Goal: Task Accomplishment & Management: Manage account settings

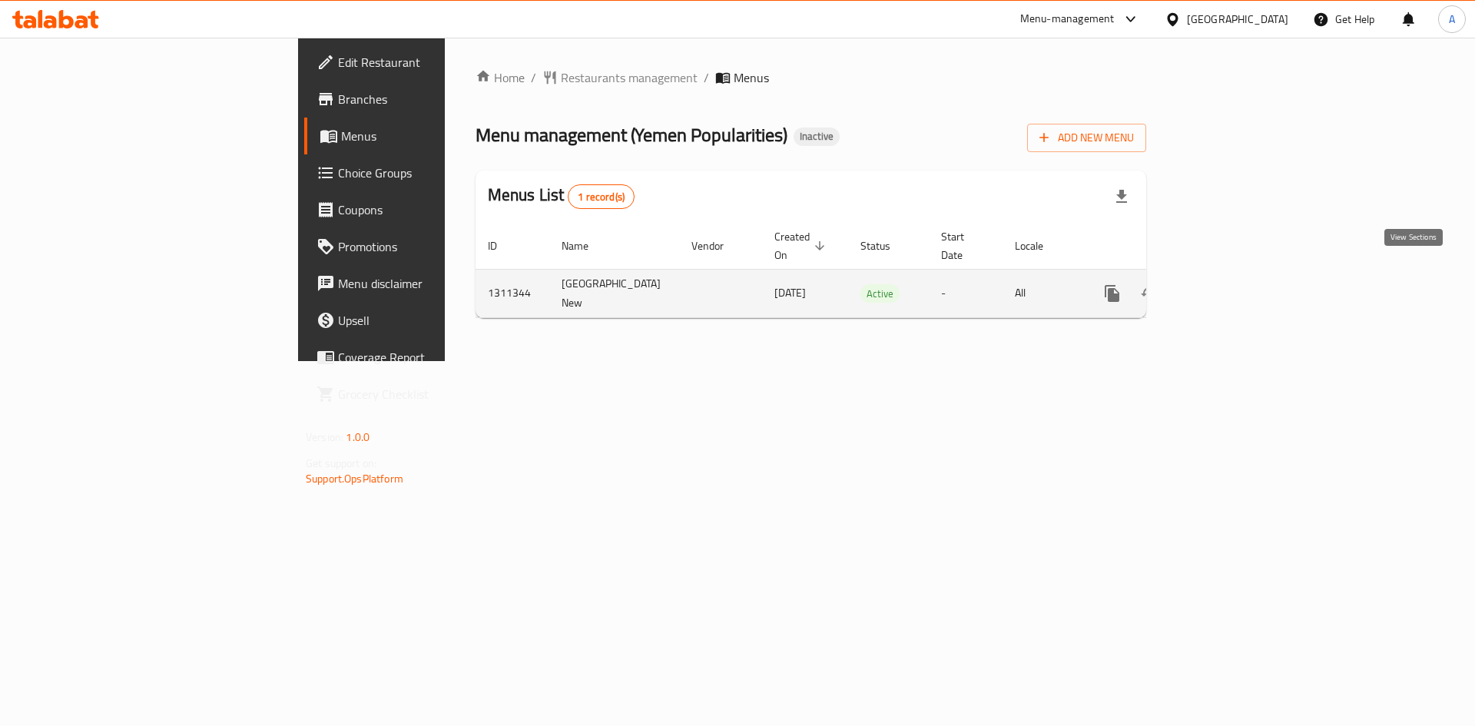
click at [1232, 284] on icon "enhanced table" at bounding box center [1223, 293] width 18 height 18
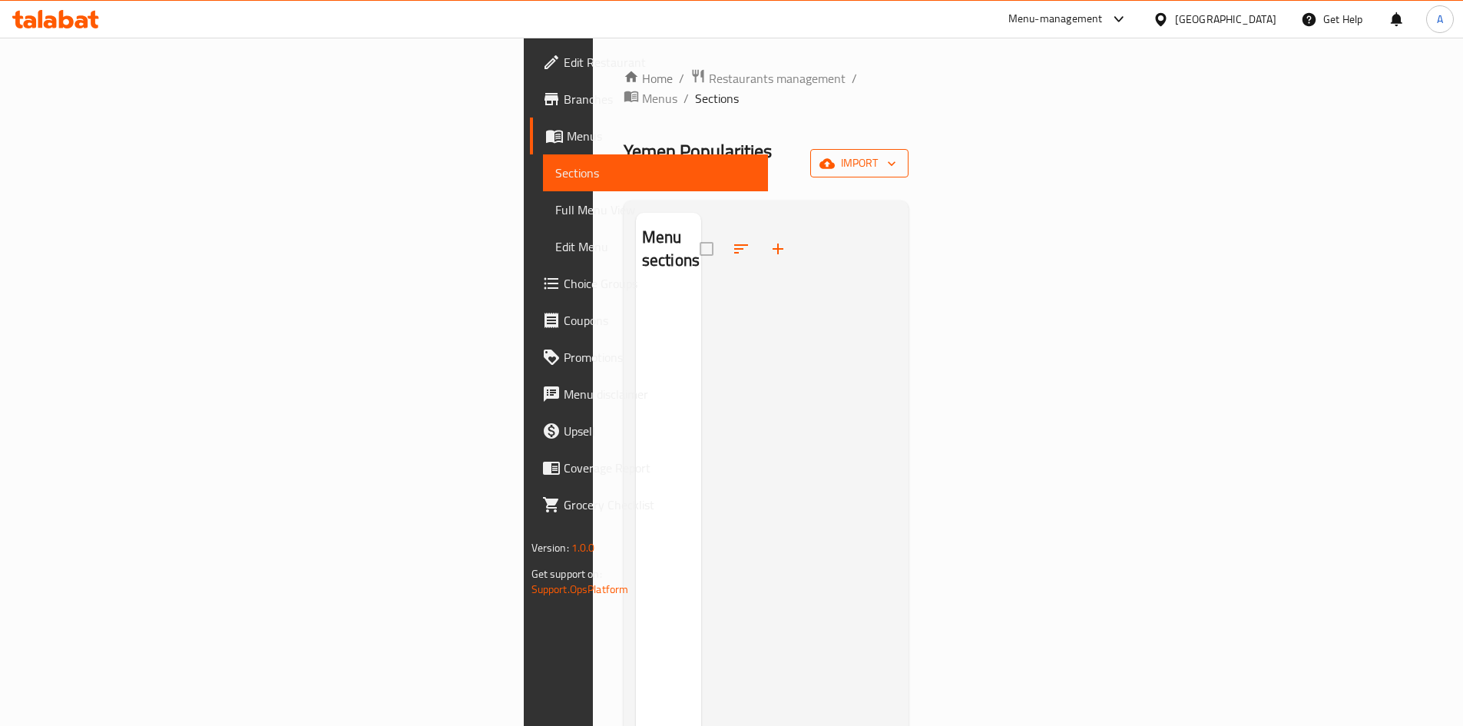
click at [835, 156] on icon "button" at bounding box center [827, 163] width 15 height 15
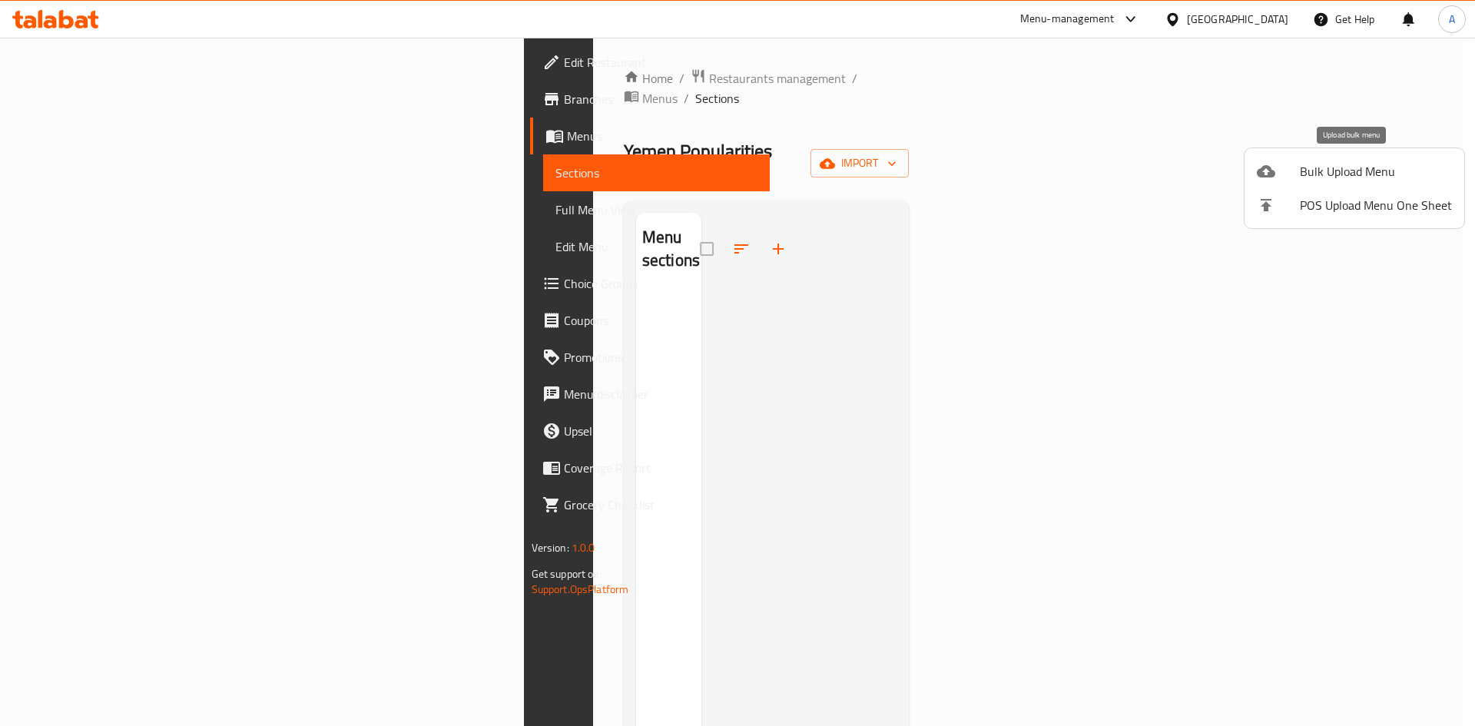
click at [1297, 168] on div at bounding box center [1278, 171] width 43 height 18
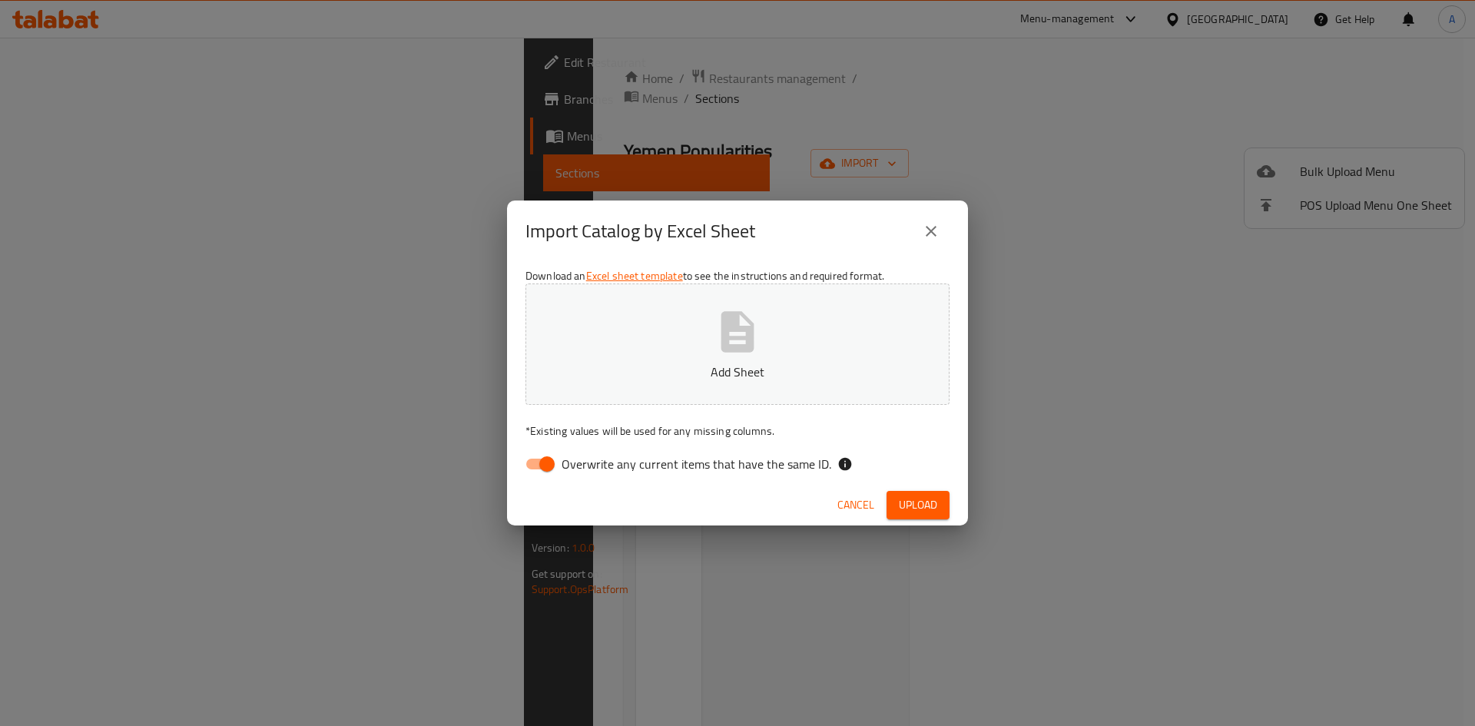
click at [607, 469] on span "Overwrite any current items that have the same ID." at bounding box center [697, 464] width 270 height 18
click at [591, 469] on input "Overwrite any current items that have the same ID." at bounding box center [547, 463] width 88 height 29
checkbox input "false"
click at [751, 343] on icon "button" at bounding box center [737, 331] width 33 height 41
click at [916, 512] on span "Upload" at bounding box center [918, 504] width 38 height 19
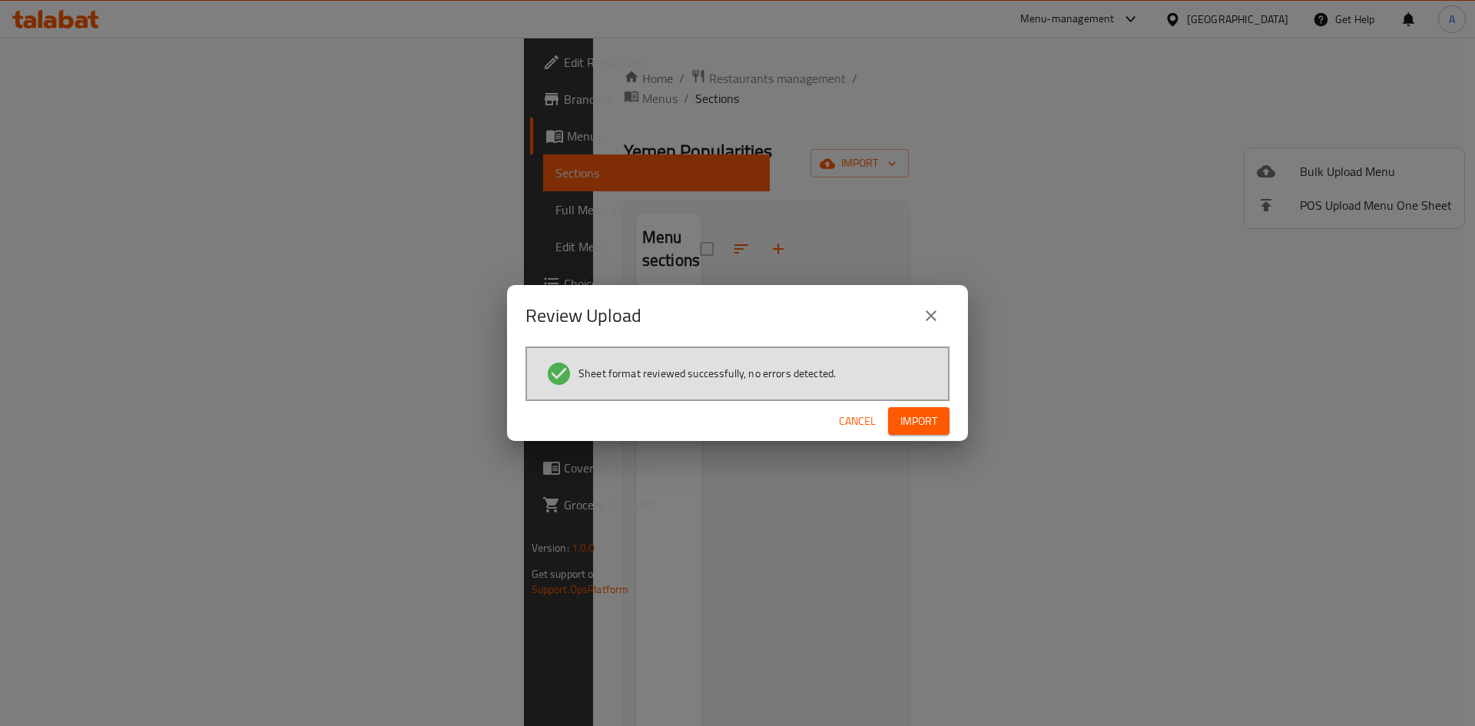
click at [918, 422] on span "Import" at bounding box center [918, 421] width 37 height 19
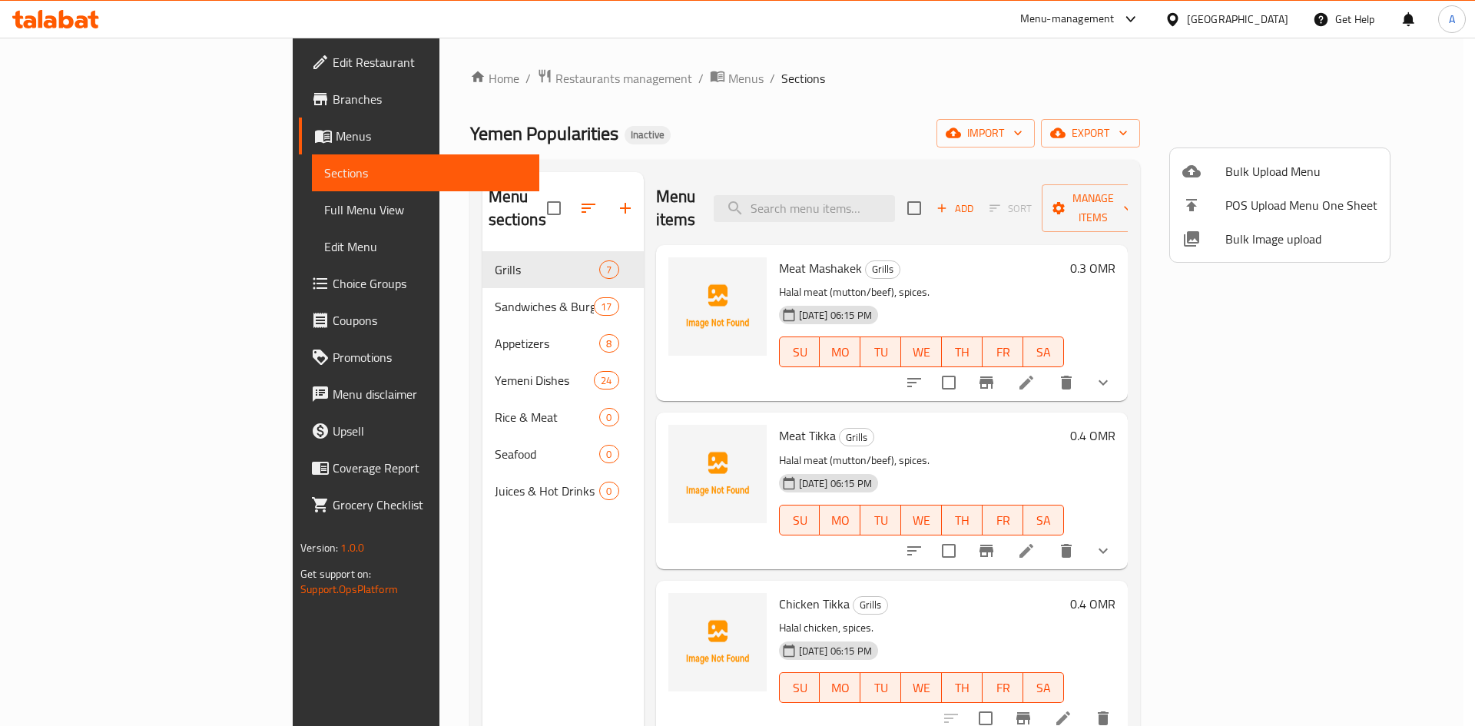
click at [484, 400] on div at bounding box center [737, 363] width 1475 height 726
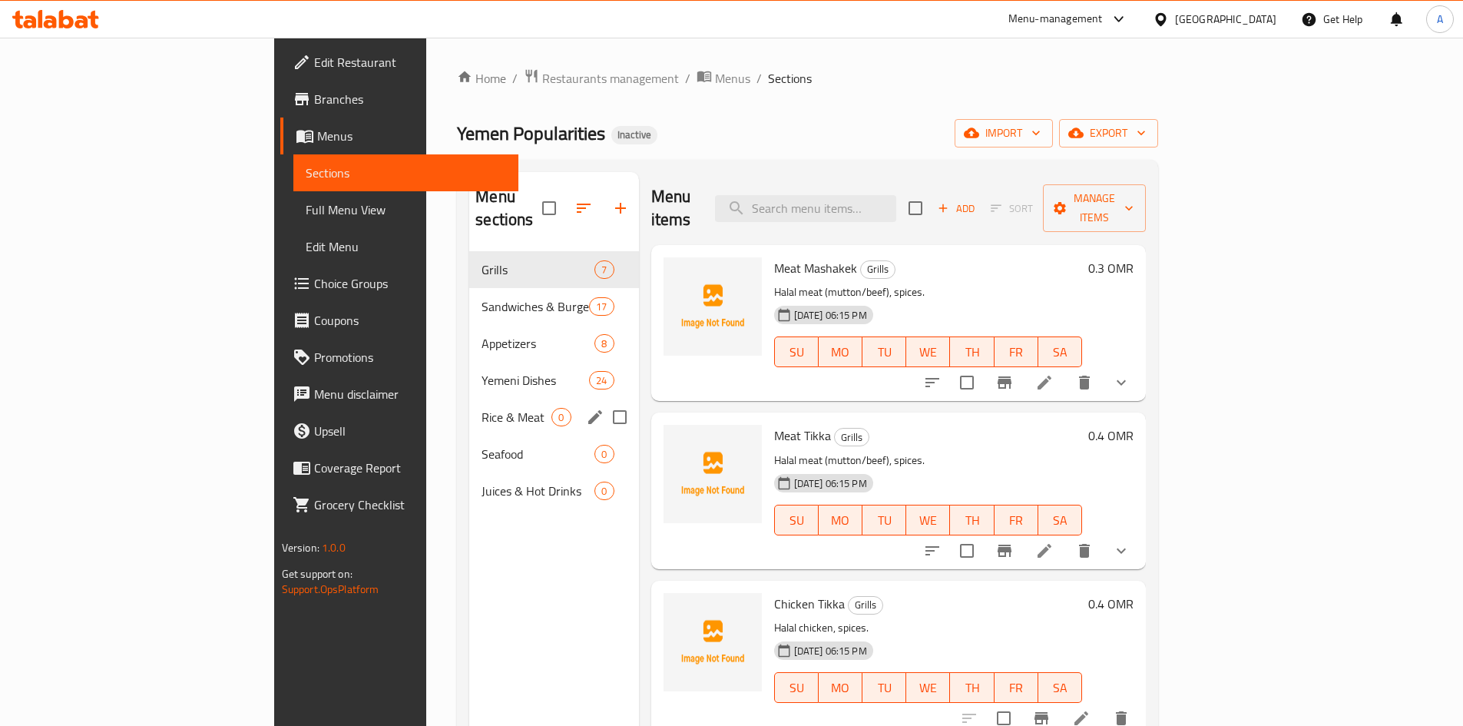
click at [604, 401] on input "Menu sections" at bounding box center [620, 417] width 32 height 32
checkbox input "true"
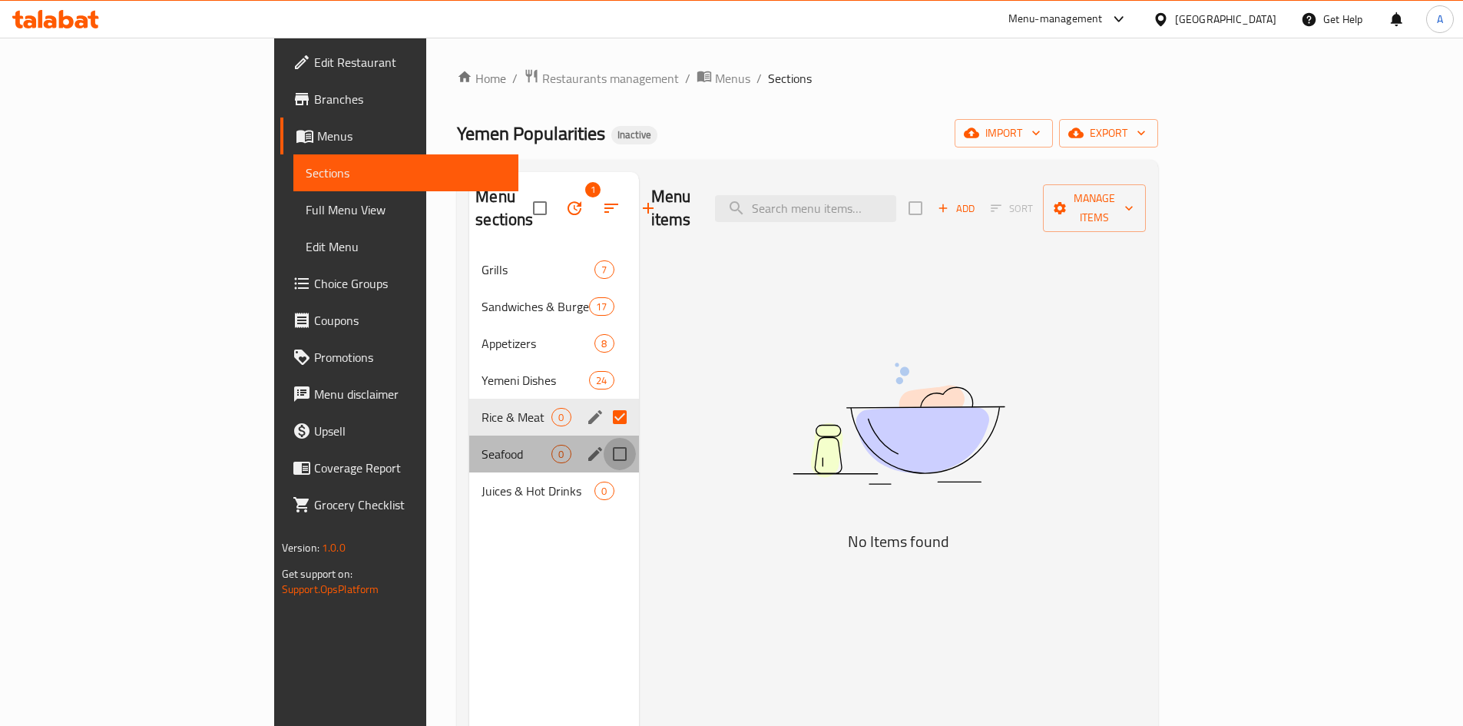
click at [604, 438] on input "Menu sections" at bounding box center [620, 454] width 32 height 32
checkbox input "true"
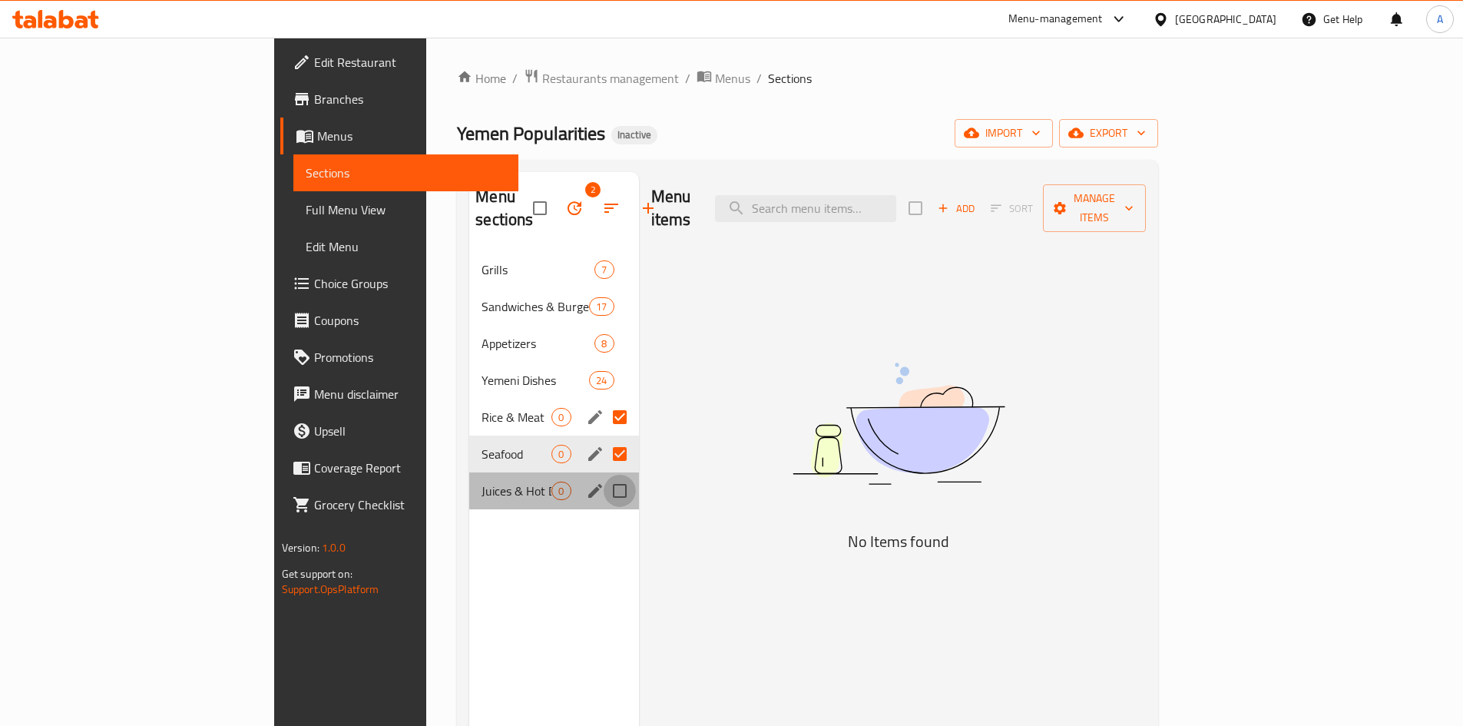
click at [604, 475] on input "Menu sections" at bounding box center [620, 491] width 32 height 32
checkbox input "true"
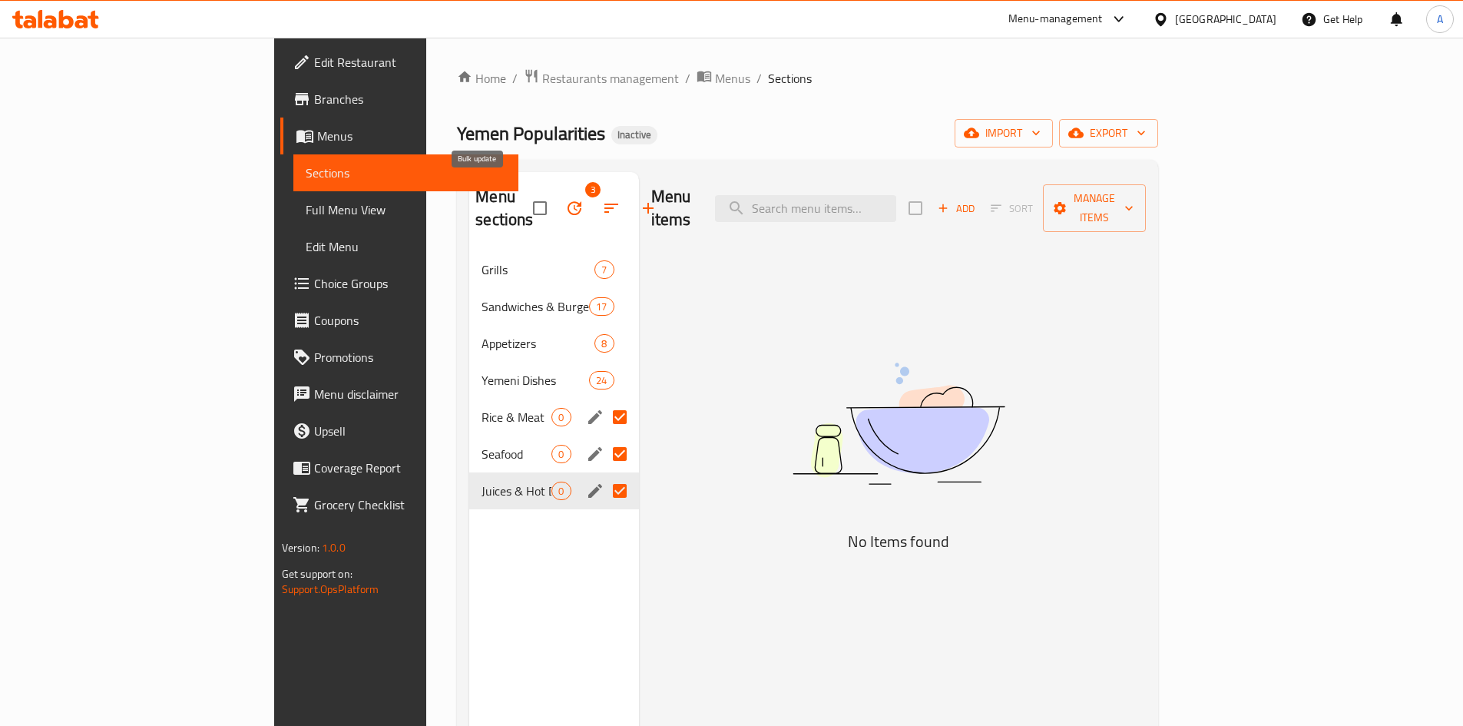
click at [568, 201] on icon "button" at bounding box center [575, 208] width 14 height 14
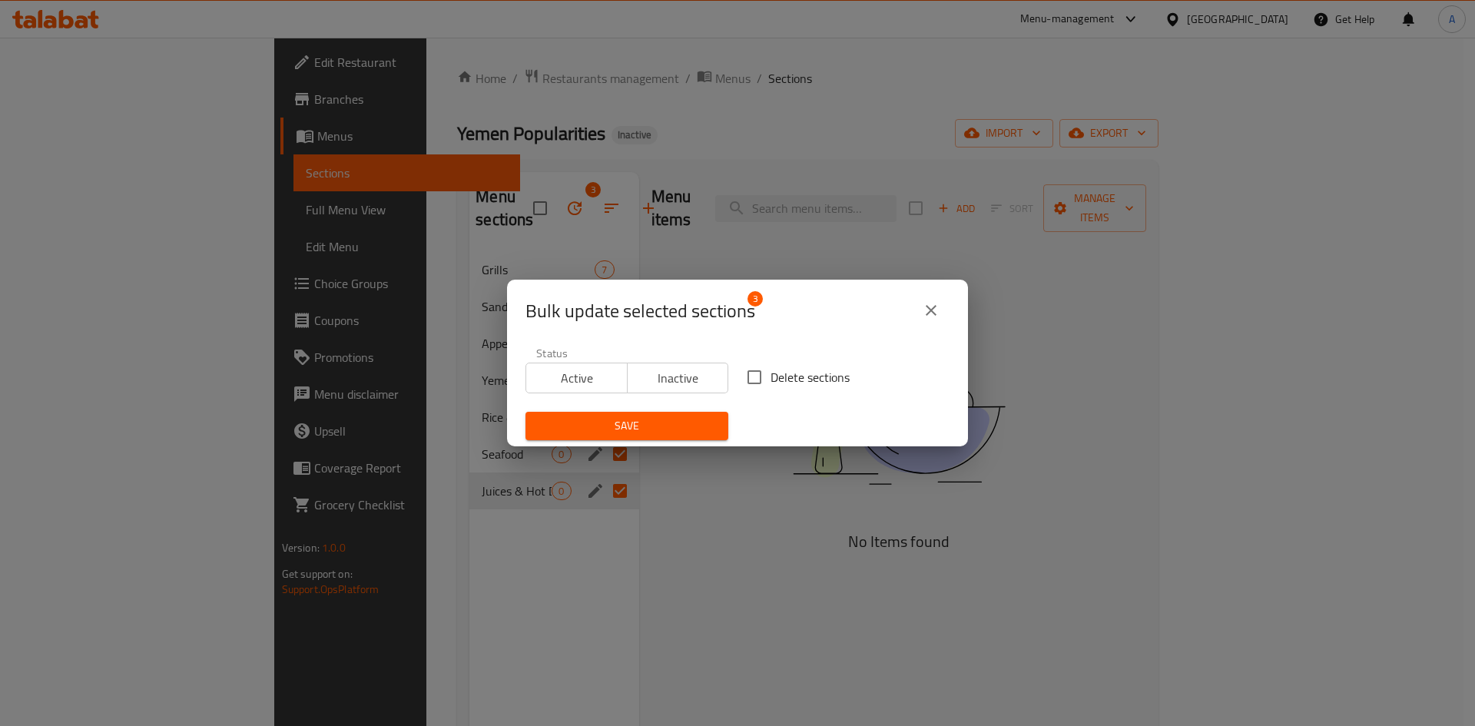
drag, startPoint x: 765, startPoint y: 378, endPoint x: 698, endPoint y: 409, distance: 73.6
click at [770, 379] on span "Delete sections" at bounding box center [809, 377] width 79 height 18
click at [766, 379] on input "Delete sections" at bounding box center [754, 377] width 32 height 32
checkbox input "true"
click at [689, 420] on span "Save" at bounding box center [627, 425] width 178 height 19
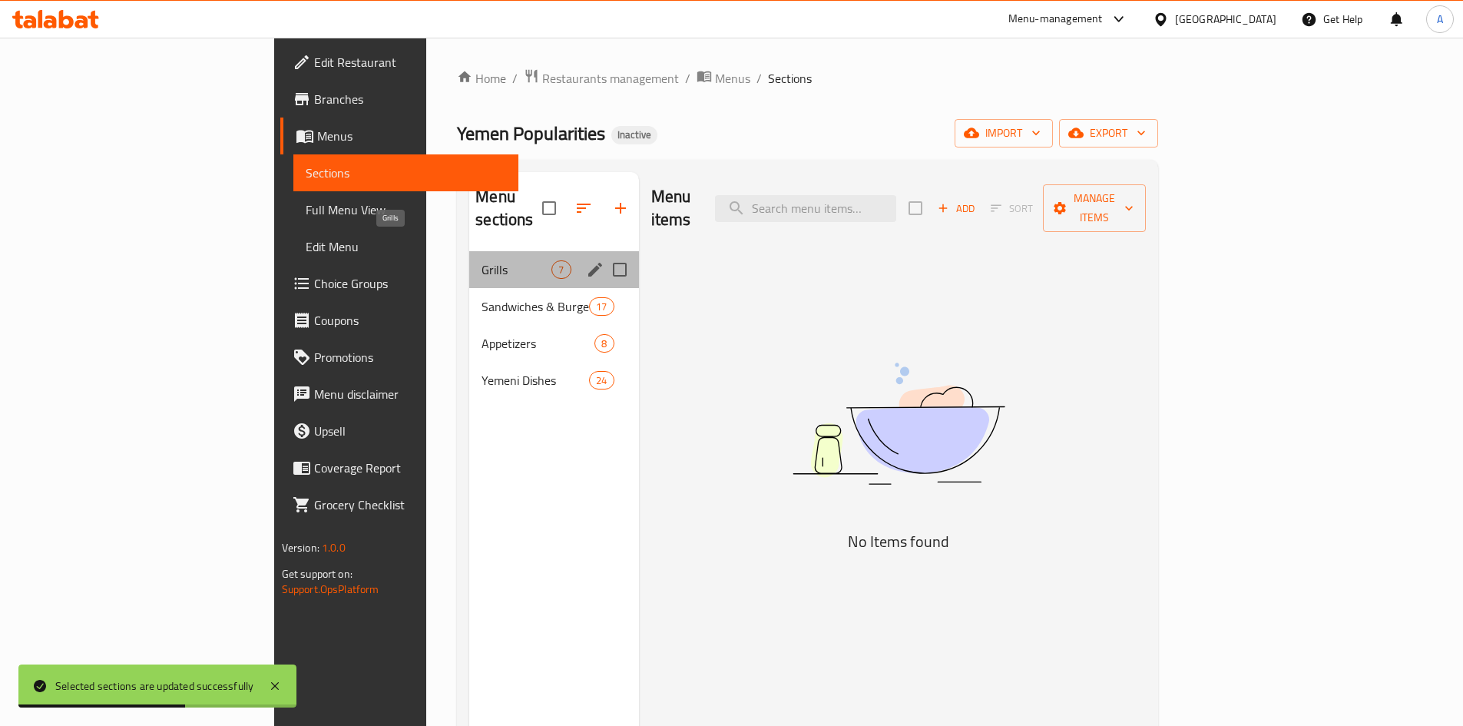
click at [482, 260] on span "Grills" at bounding box center [517, 269] width 70 height 18
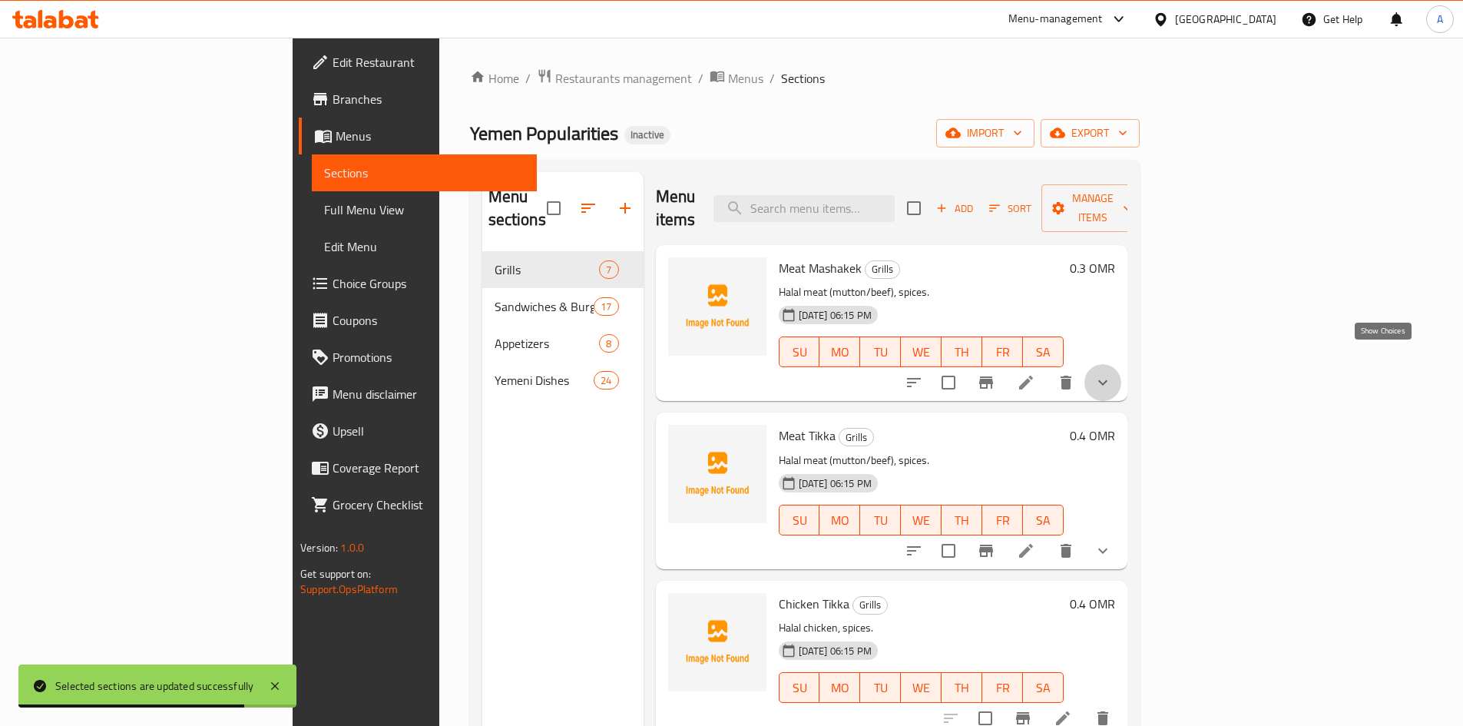
click at [1112, 373] on icon "show more" at bounding box center [1103, 382] width 18 height 18
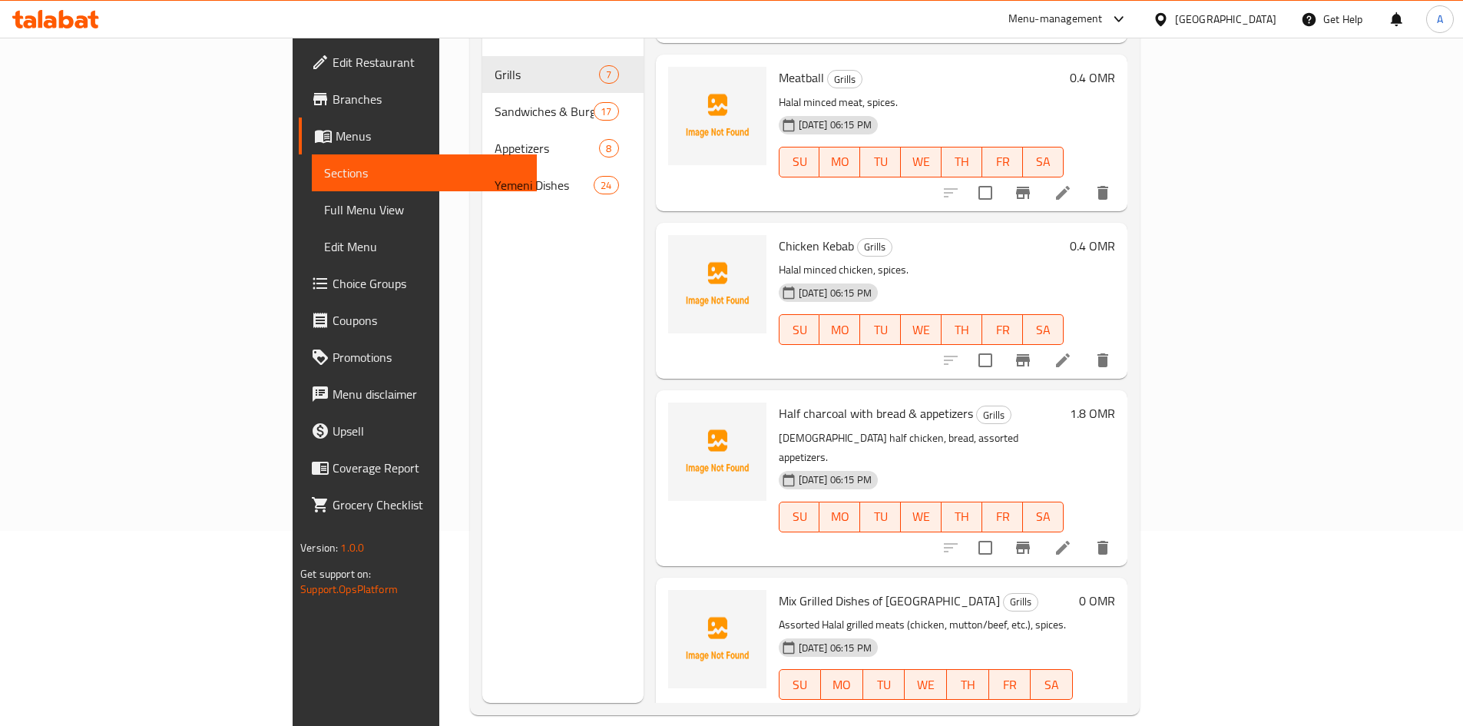
scroll to position [215, 0]
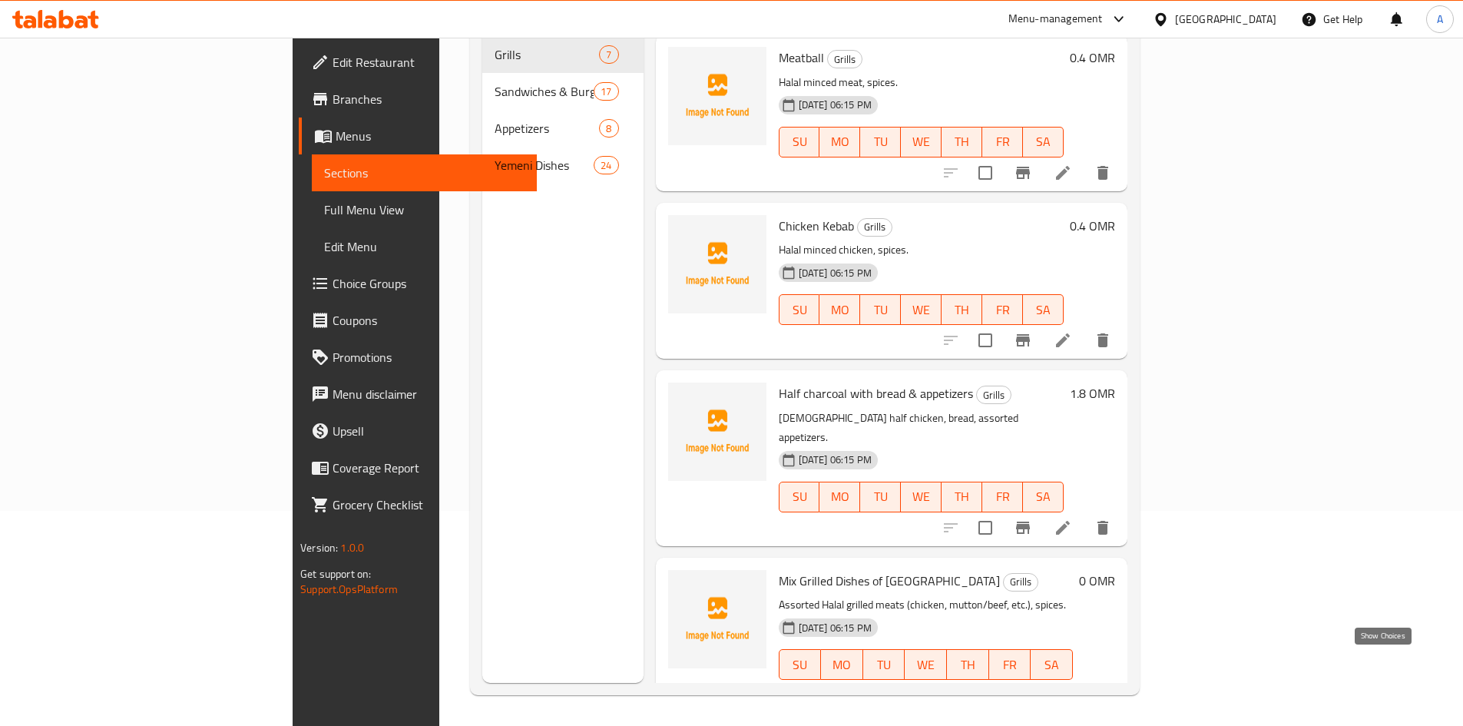
click at [1112, 686] on icon "show more" at bounding box center [1103, 695] width 18 height 18
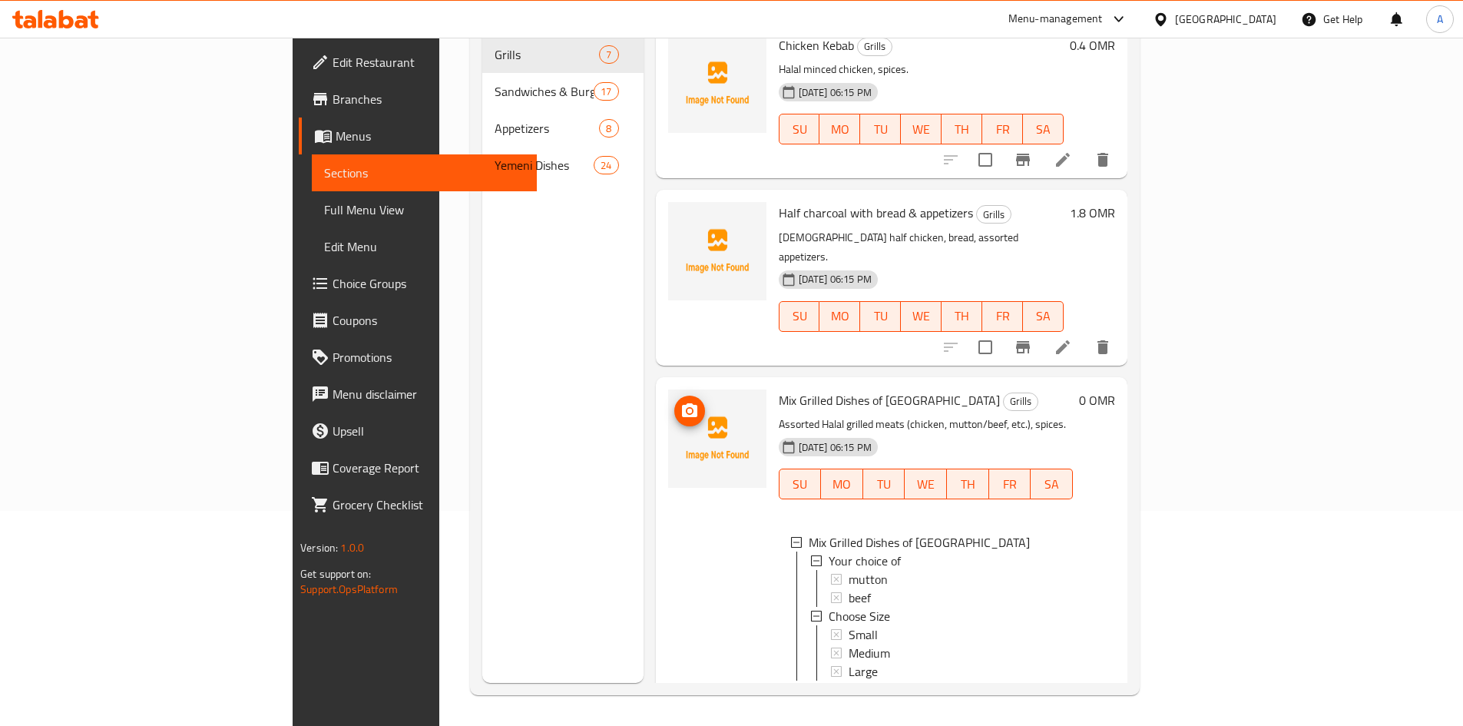
scroll to position [817, 0]
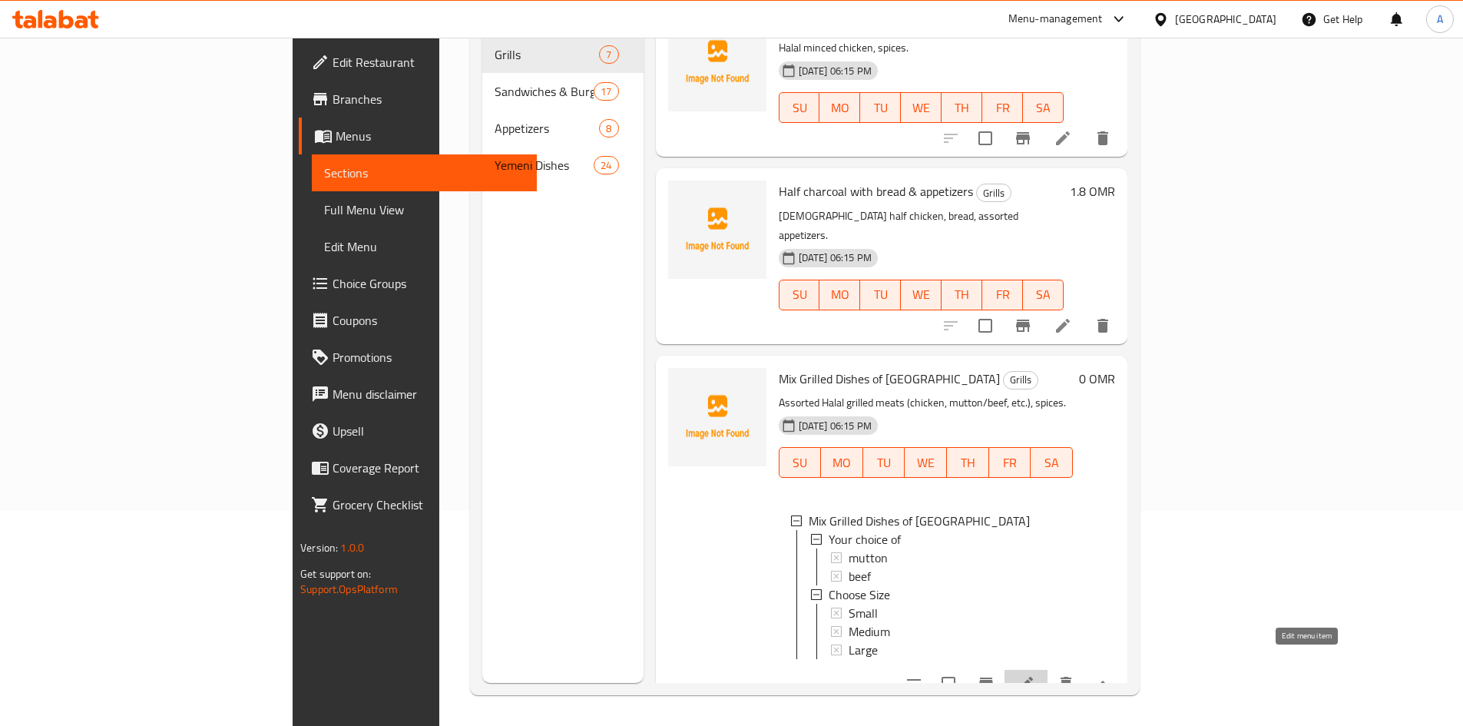
click at [1033, 677] on icon at bounding box center [1026, 684] width 14 height 14
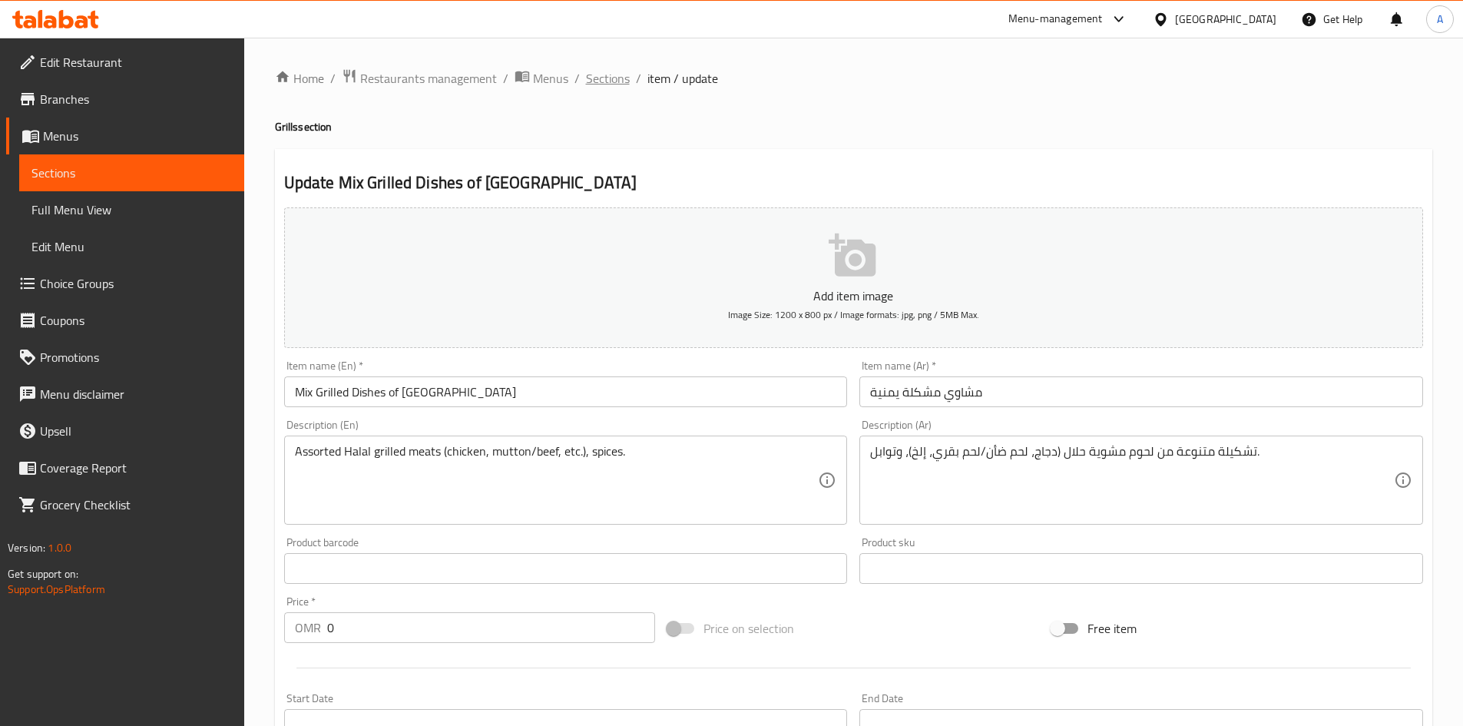
click at [618, 77] on span "Sections" at bounding box center [608, 78] width 44 height 18
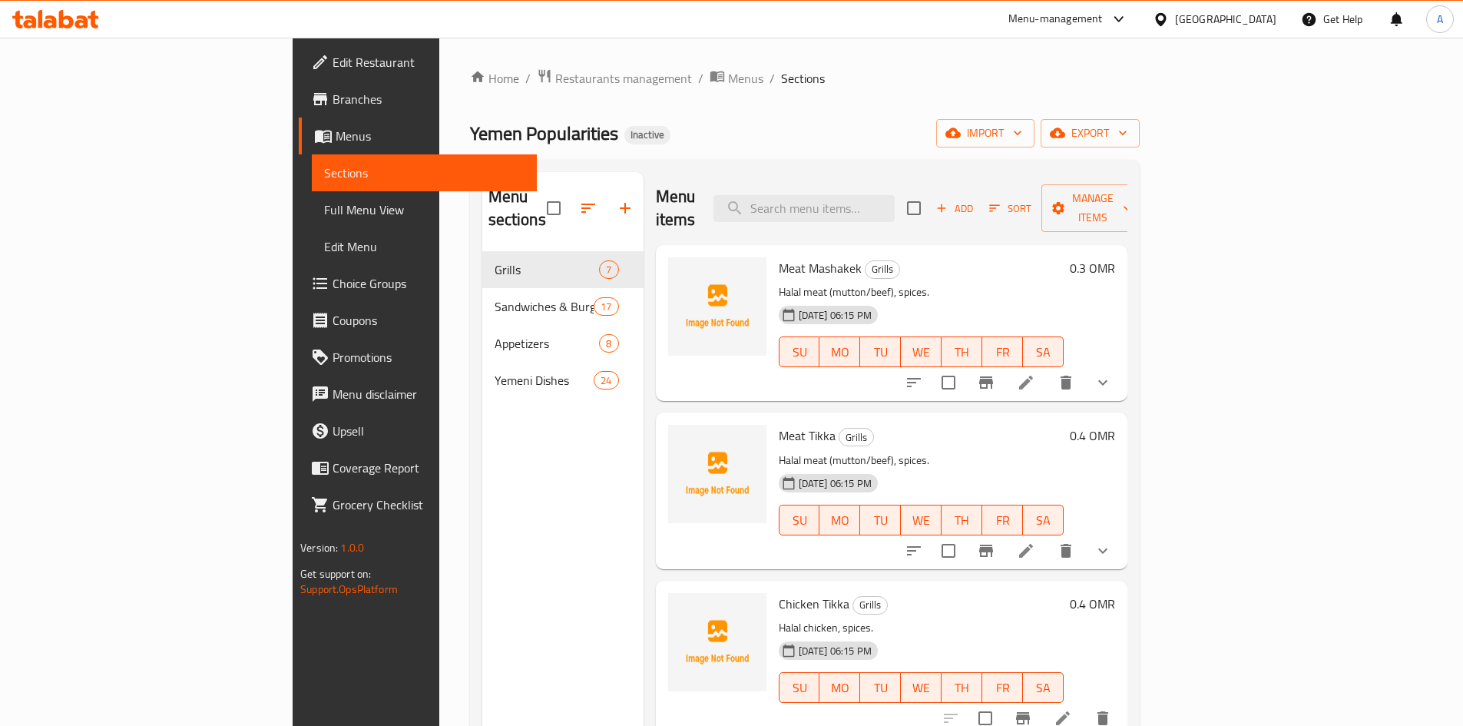
click at [324, 206] on span "Full Menu View" at bounding box center [424, 209] width 200 height 18
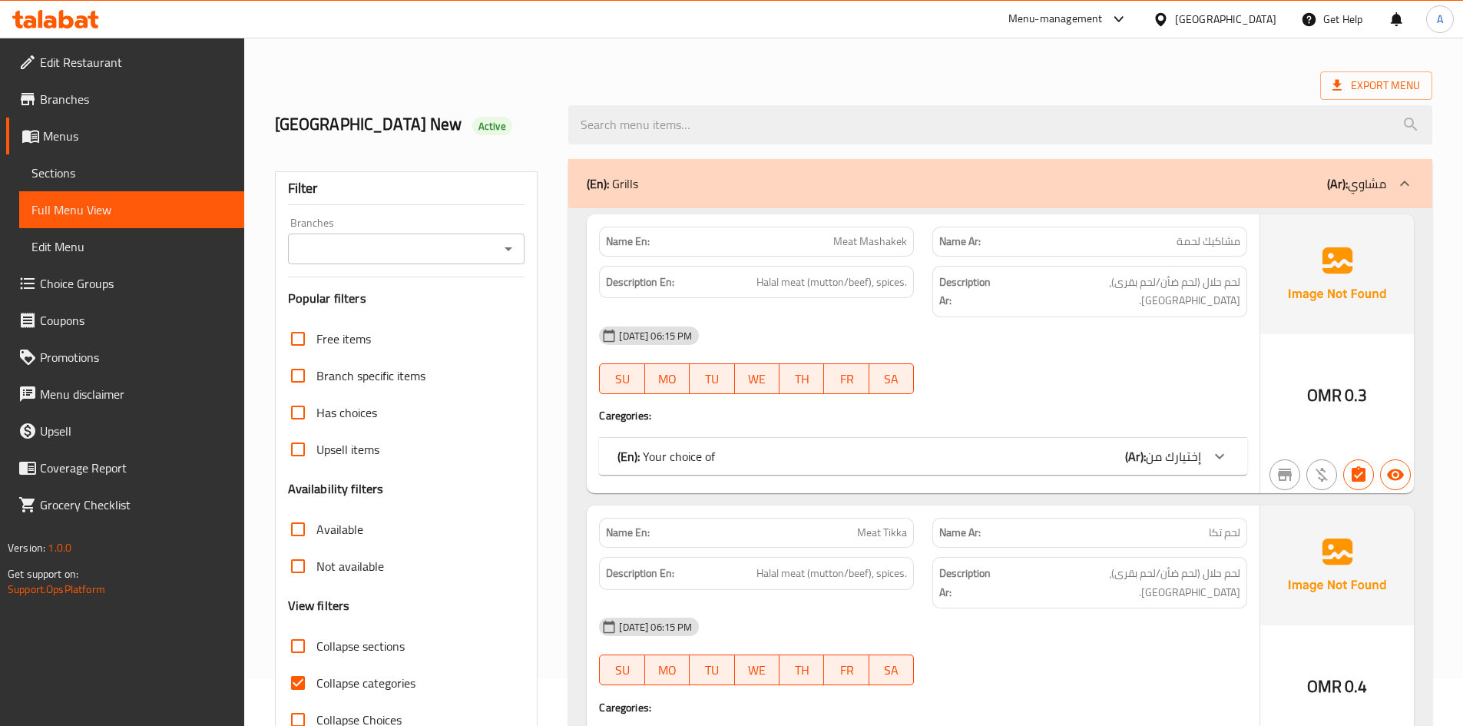
scroll to position [307, 0]
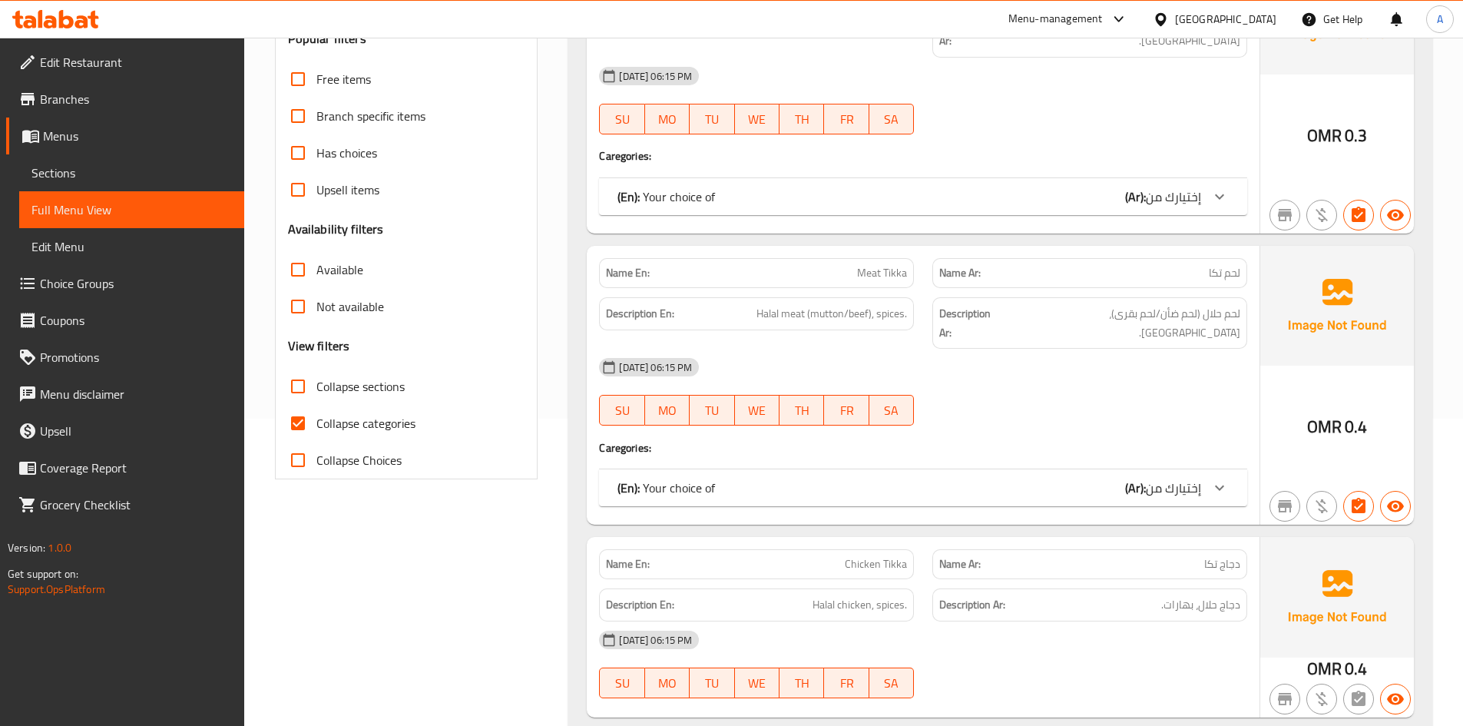
click at [304, 428] on input "Collapse categories" at bounding box center [298, 423] width 37 height 37
checkbox input "false"
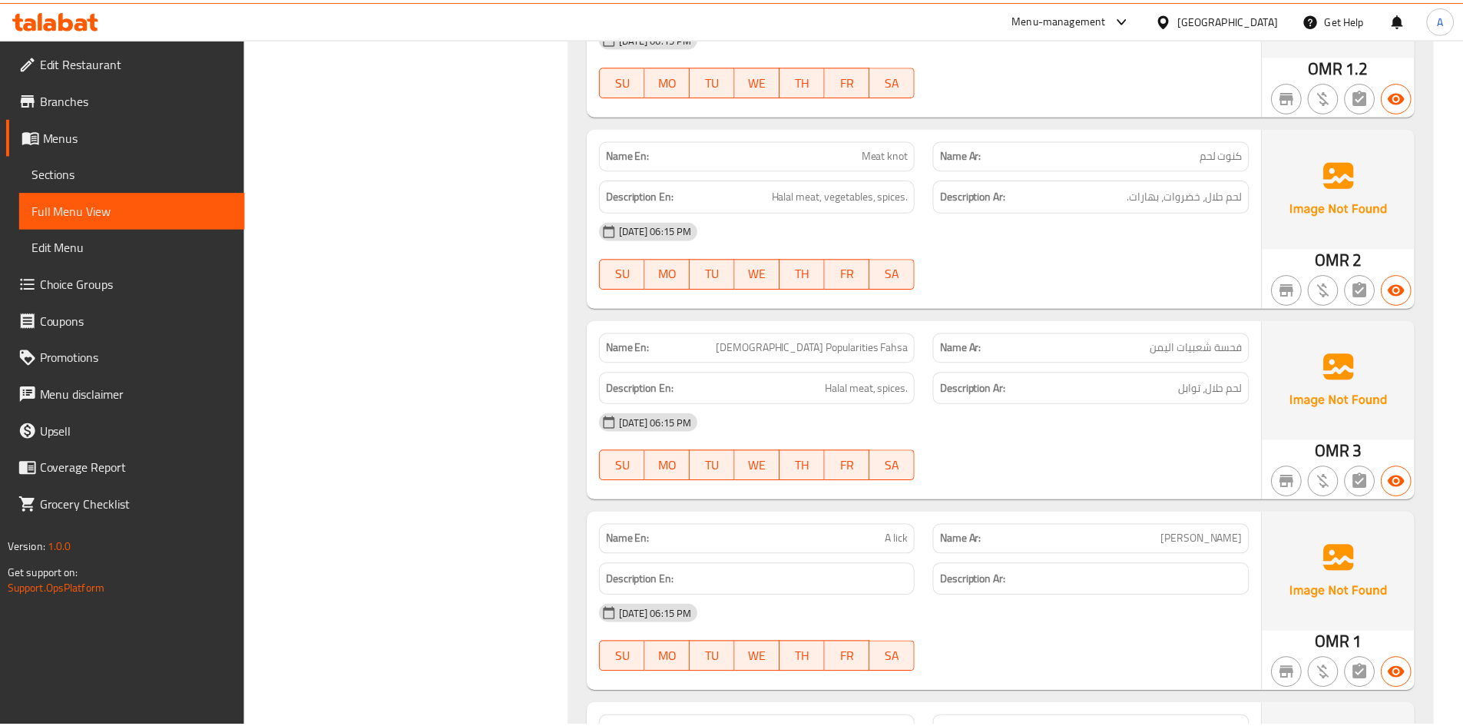
scroll to position [12305, 0]
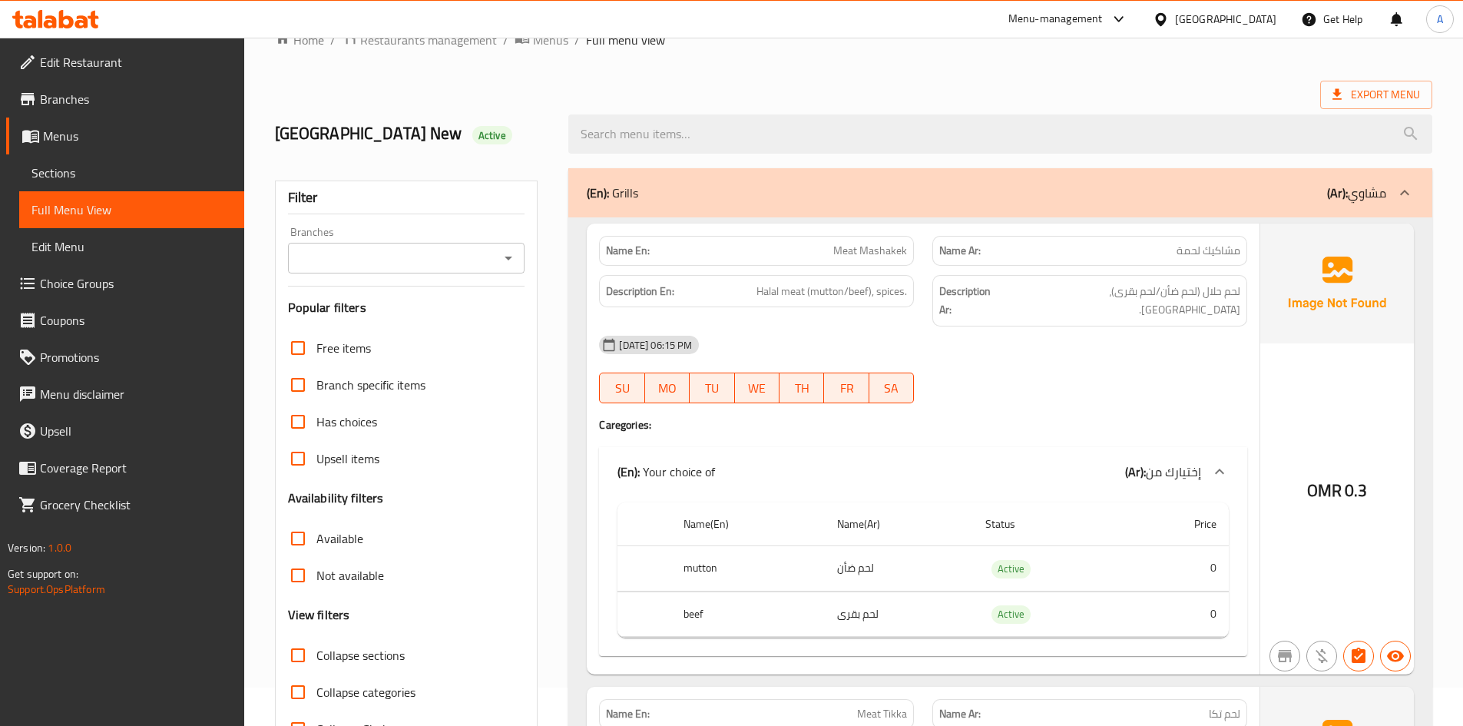
scroll to position [0, 0]
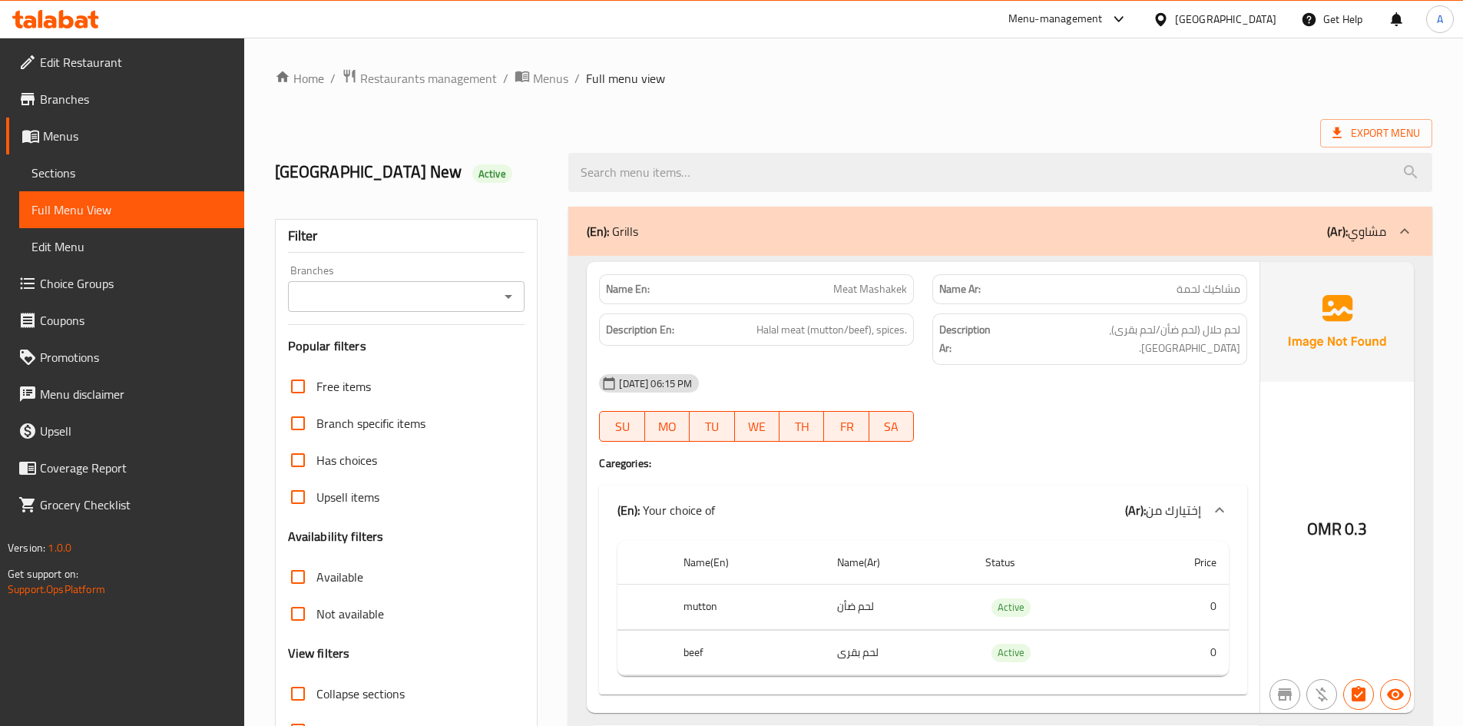
click at [88, 59] on span "Edit Restaurant" at bounding box center [136, 62] width 192 height 18
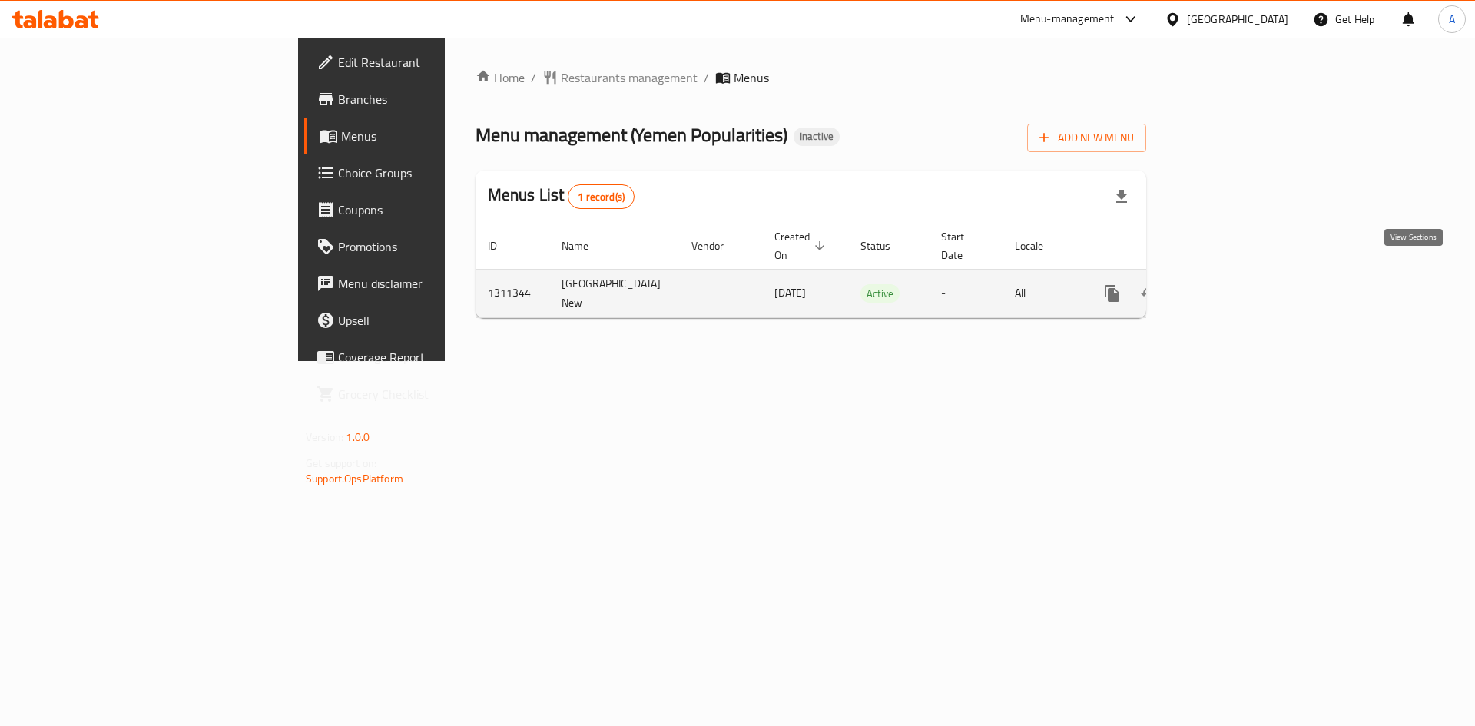
click at [1232, 284] on icon "enhanced table" at bounding box center [1223, 293] width 18 height 18
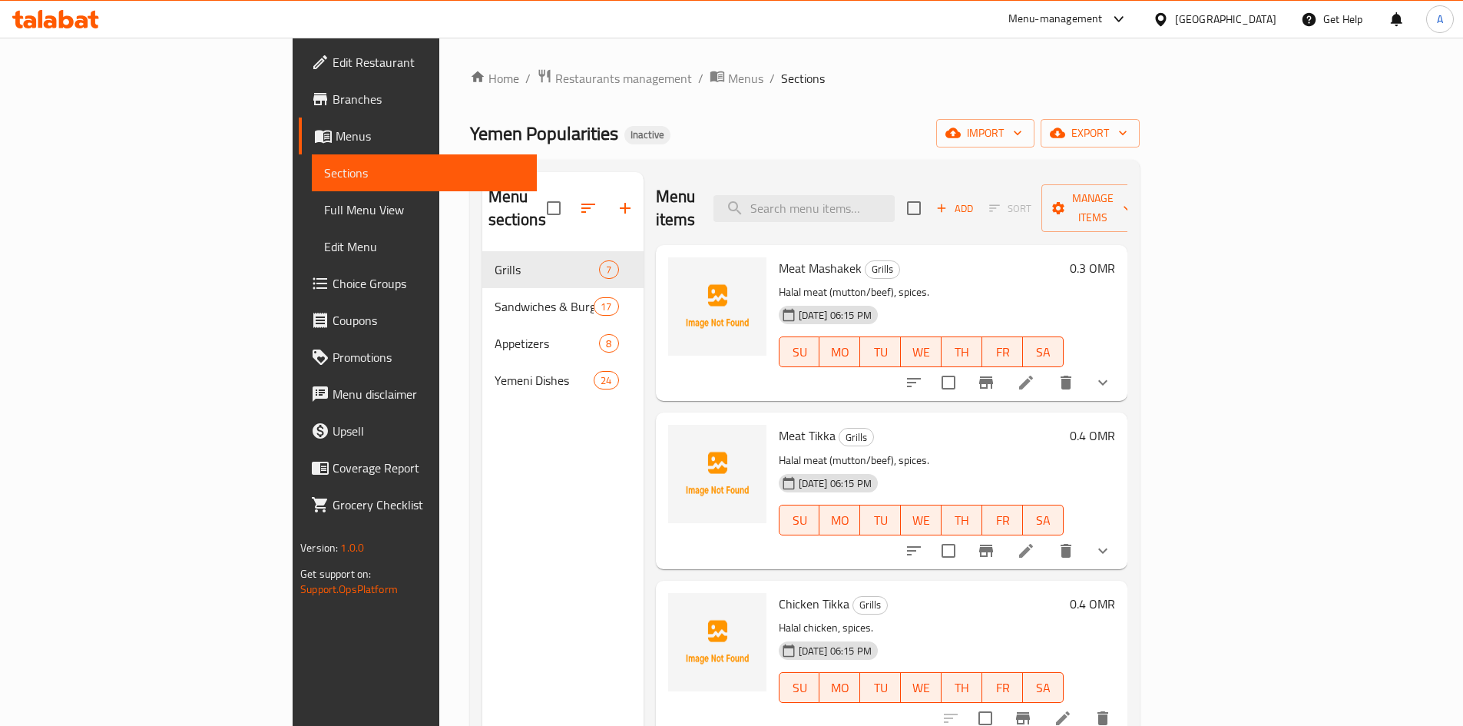
click at [520, 449] on div "Menu sections Grills 7 Sandwiches & Burgers 17 Appetizers 8 Yemeni Dishes 24" at bounding box center [562, 535] width 161 height 726
drag, startPoint x: 75, startPoint y: 210, endPoint x: 599, endPoint y: 0, distance: 564.6
click at [324, 210] on span "Full Menu View" at bounding box center [424, 209] width 200 height 18
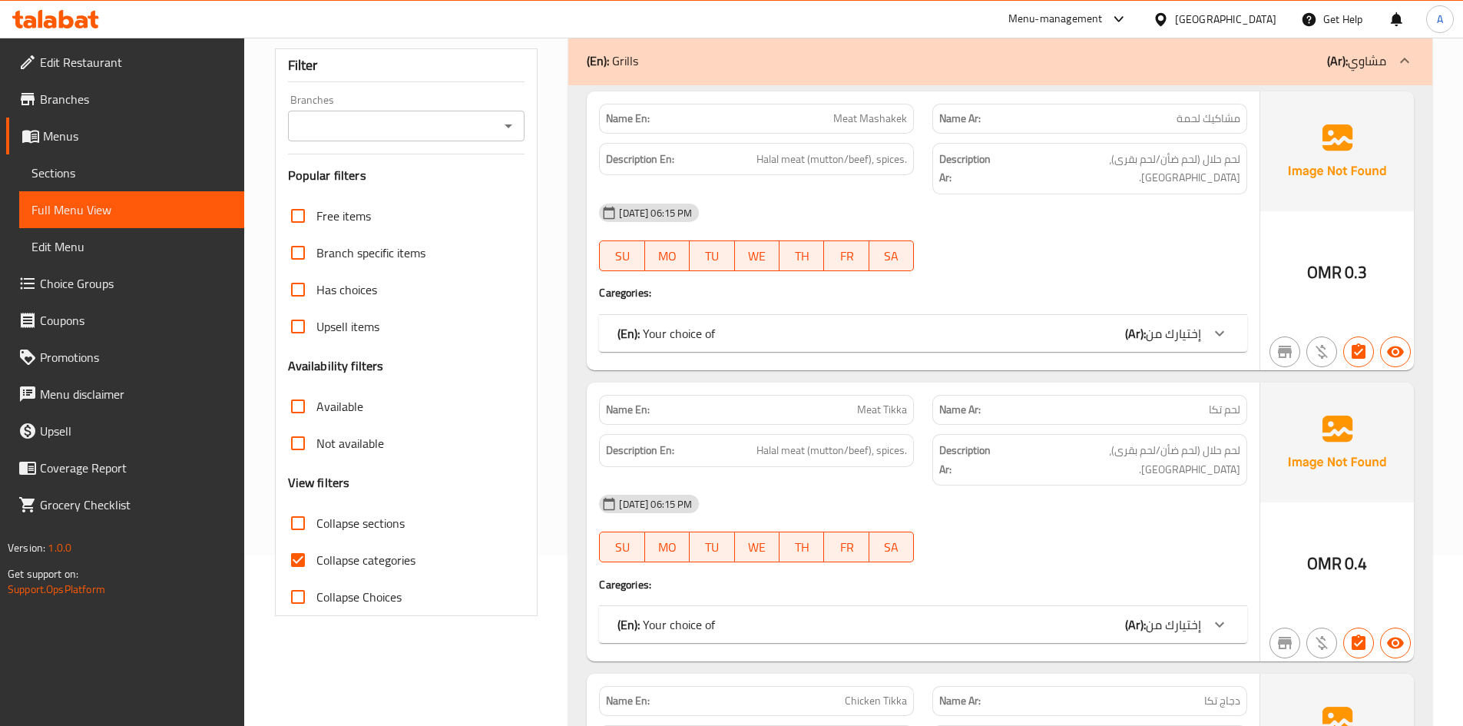
scroll to position [307, 0]
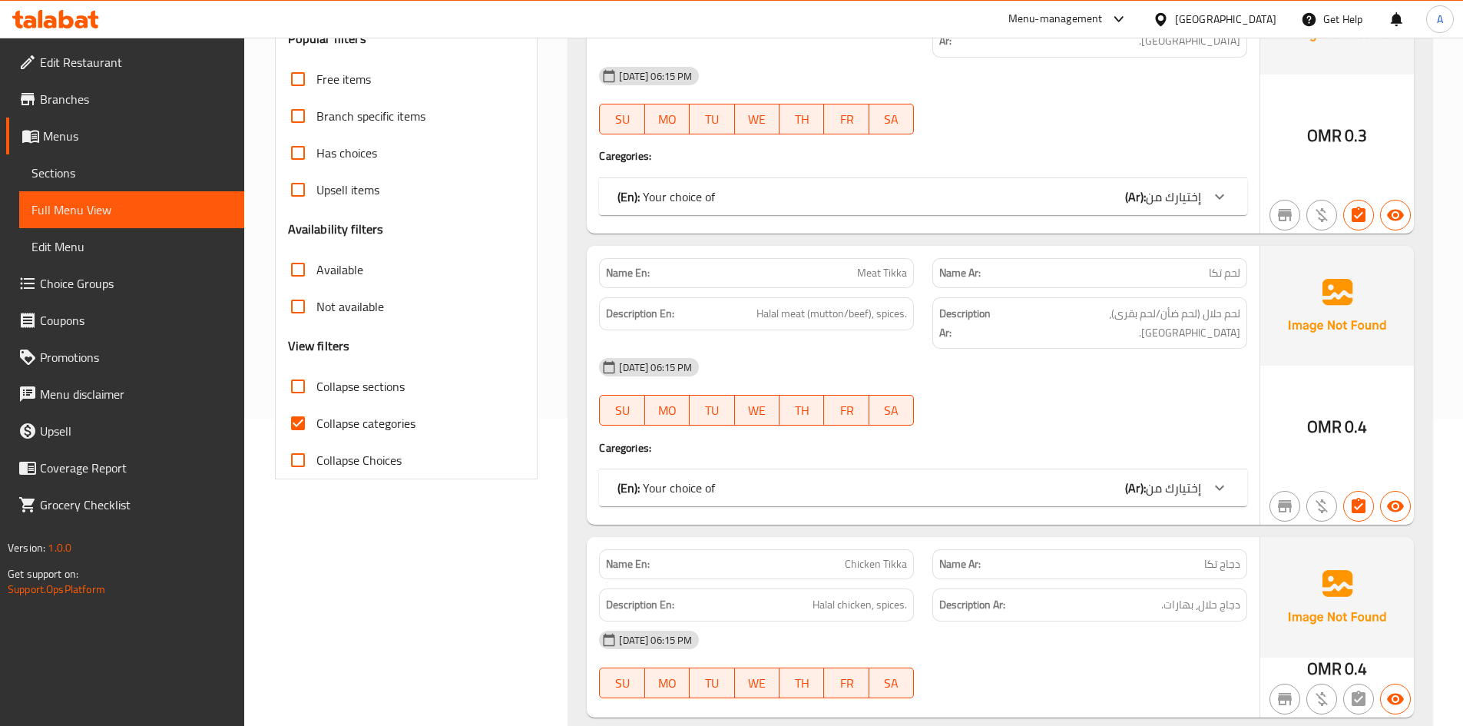
click at [299, 422] on input "Collapse categories" at bounding box center [298, 423] width 37 height 37
checkbox input "false"
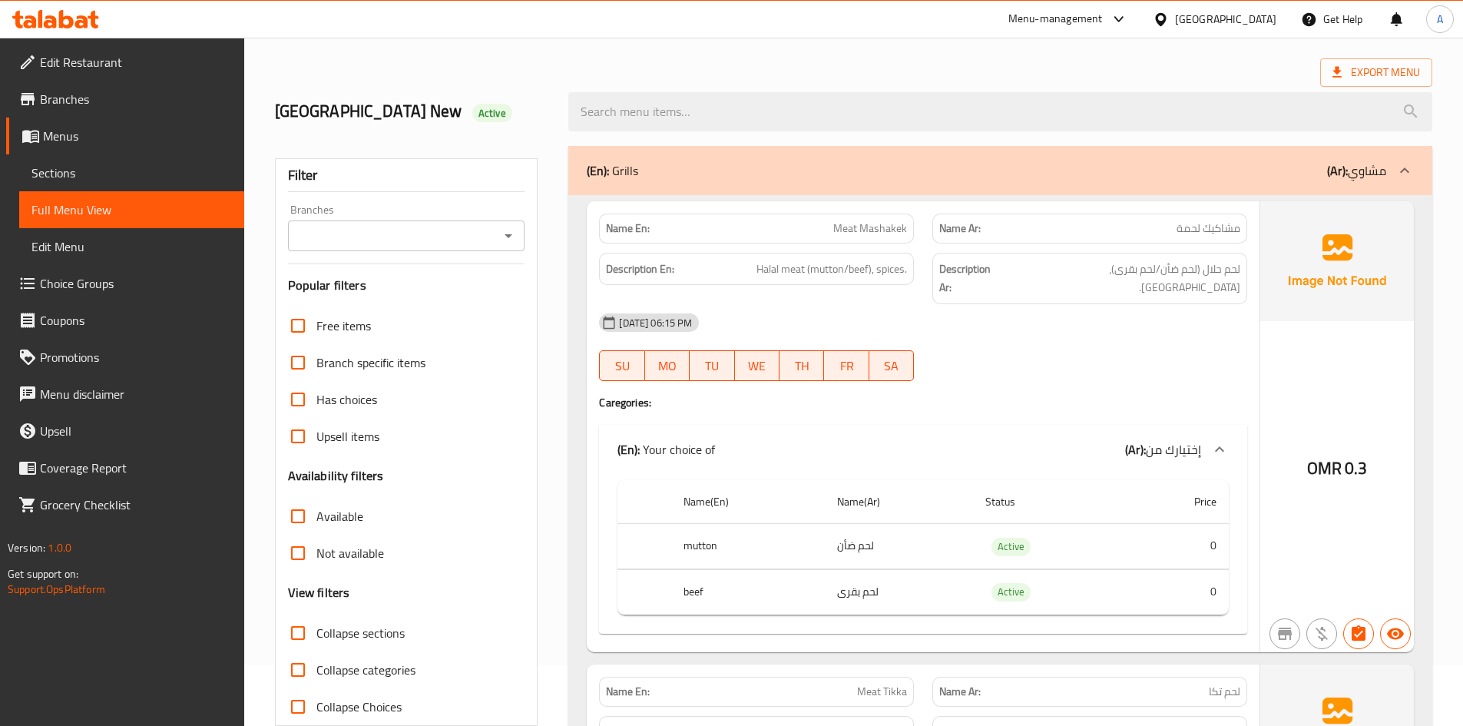
scroll to position [0, 0]
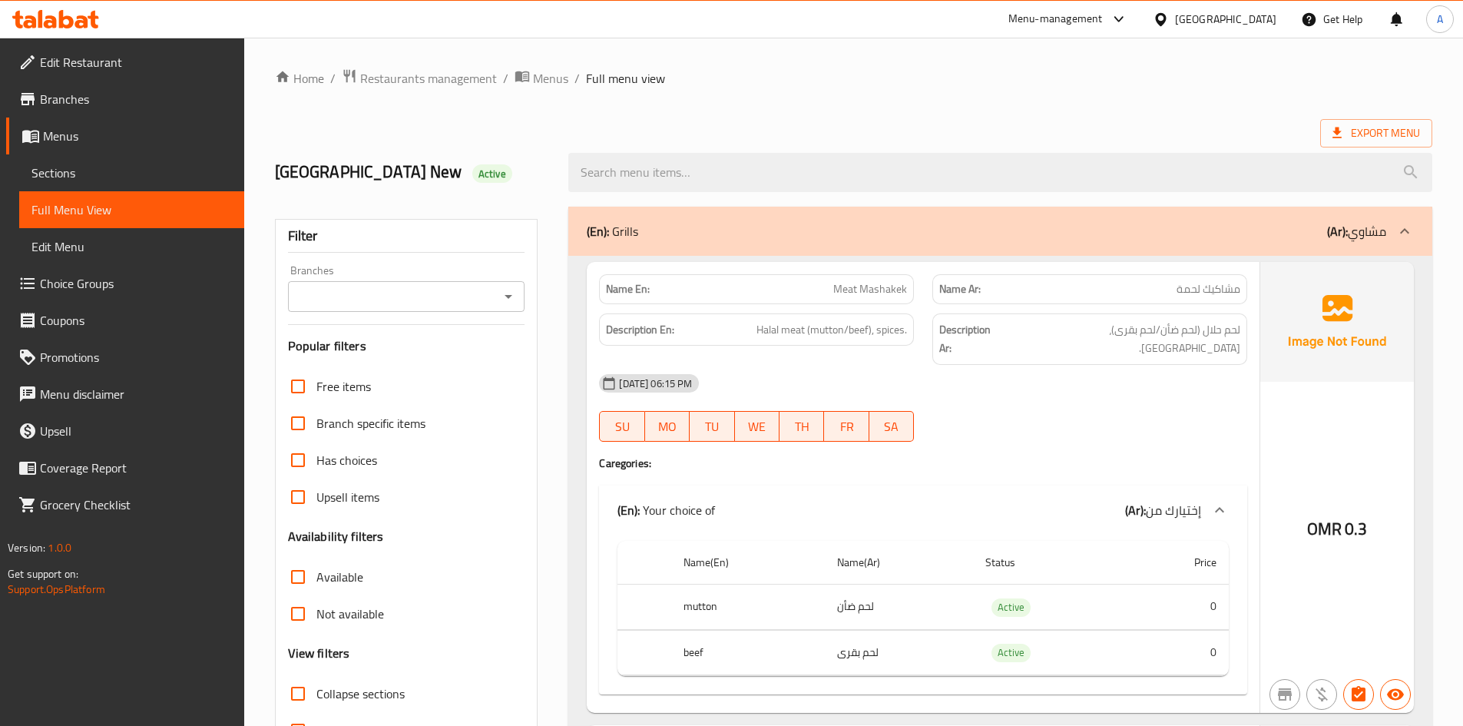
click at [546, 156] on div "Yemen New Active" at bounding box center [413, 172] width 294 height 68
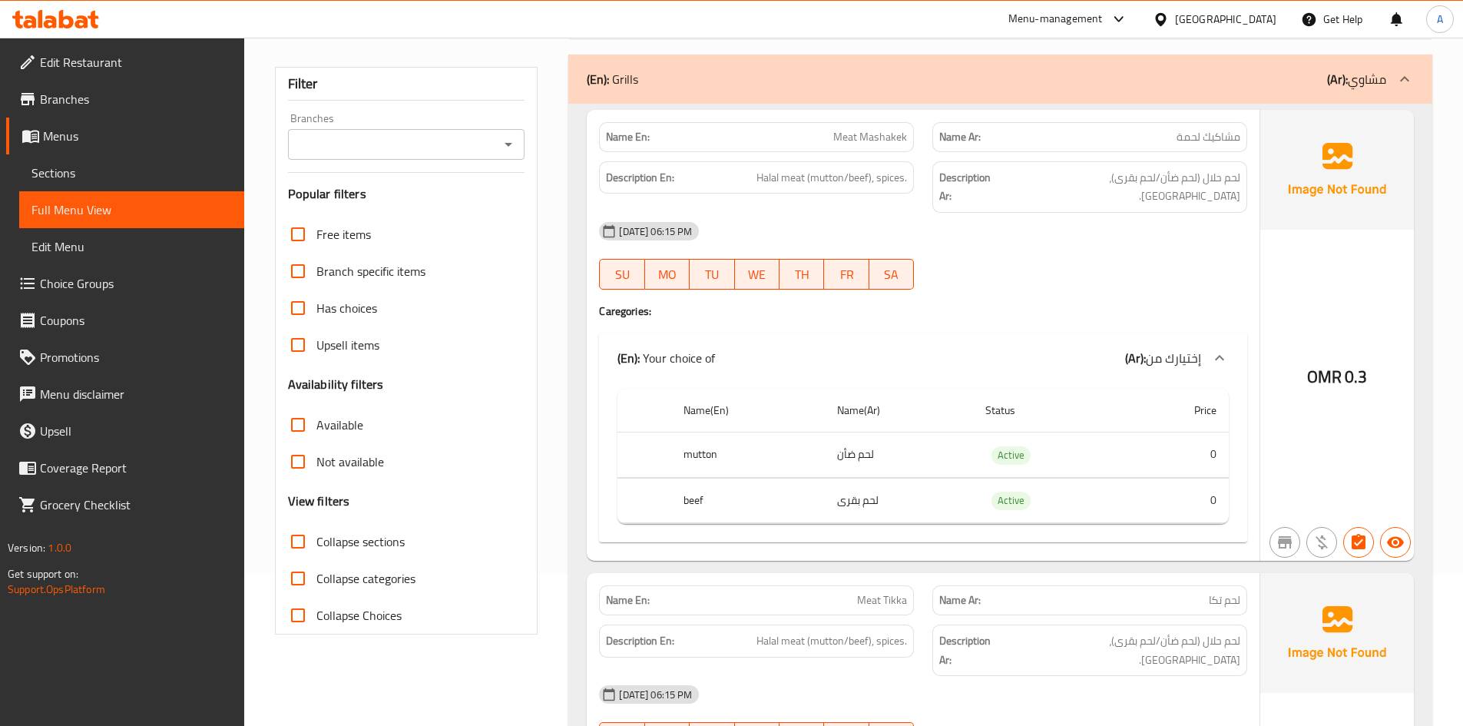
scroll to position [154, 0]
click at [857, 133] on span "Meat Mashakek" at bounding box center [870, 136] width 74 height 16
click at [858, 133] on span "Meat Mashakek" at bounding box center [870, 136] width 74 height 16
copy span "Meat Mashakek"
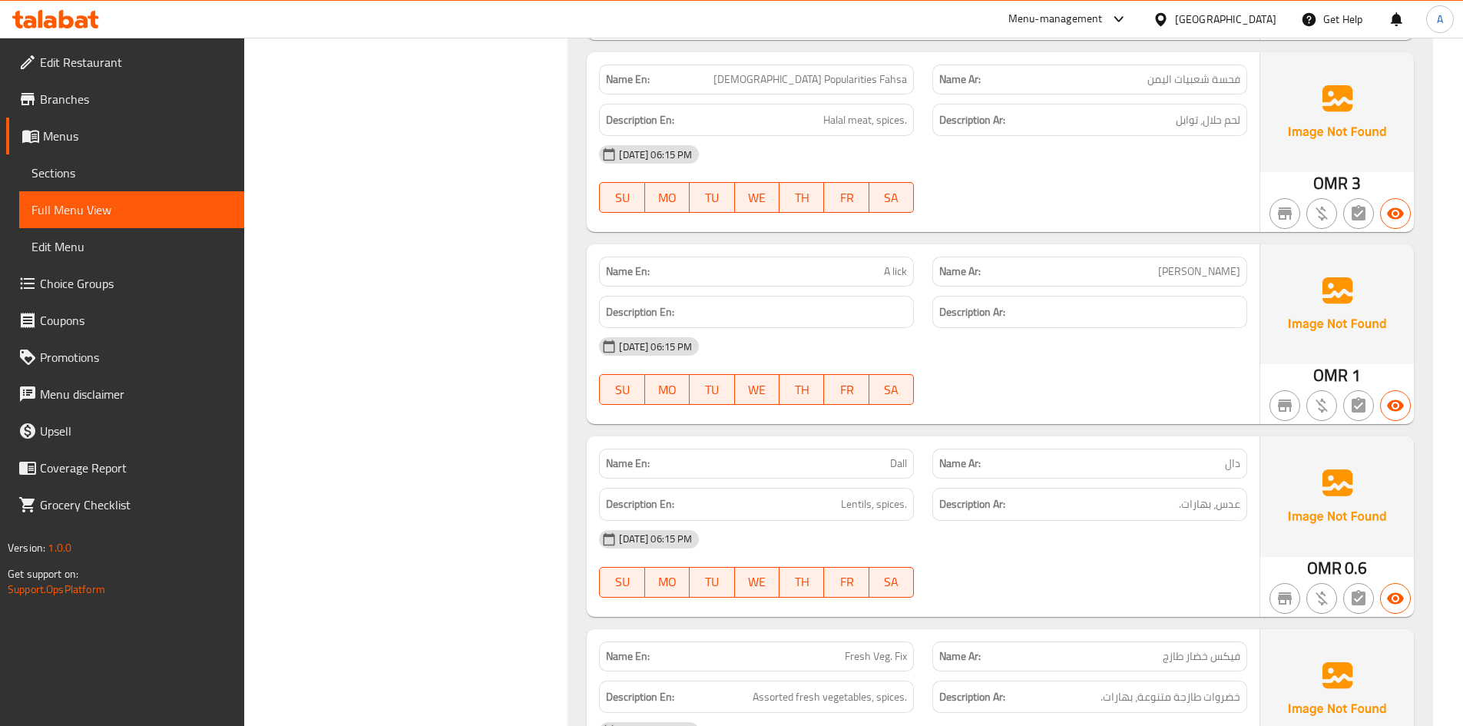
scroll to position [12324, 0]
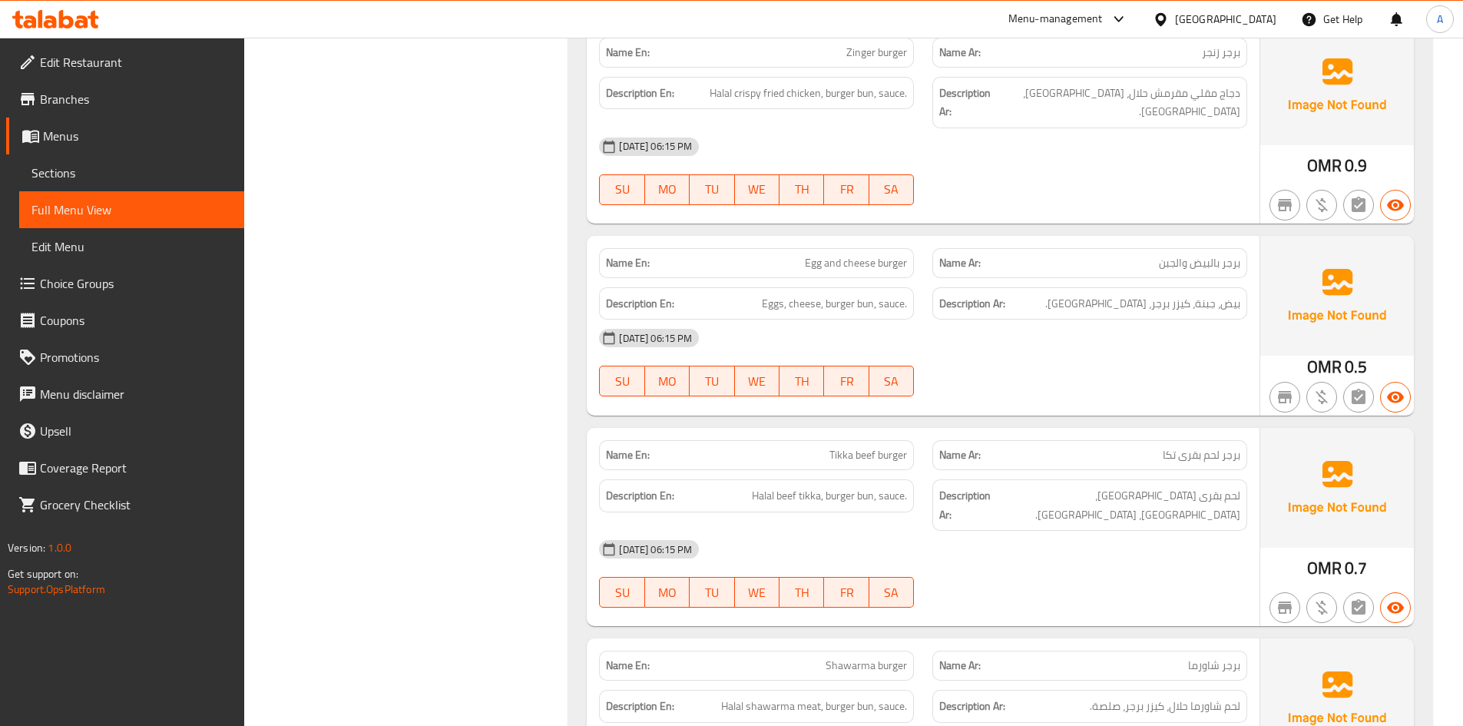
scroll to position [0, 0]
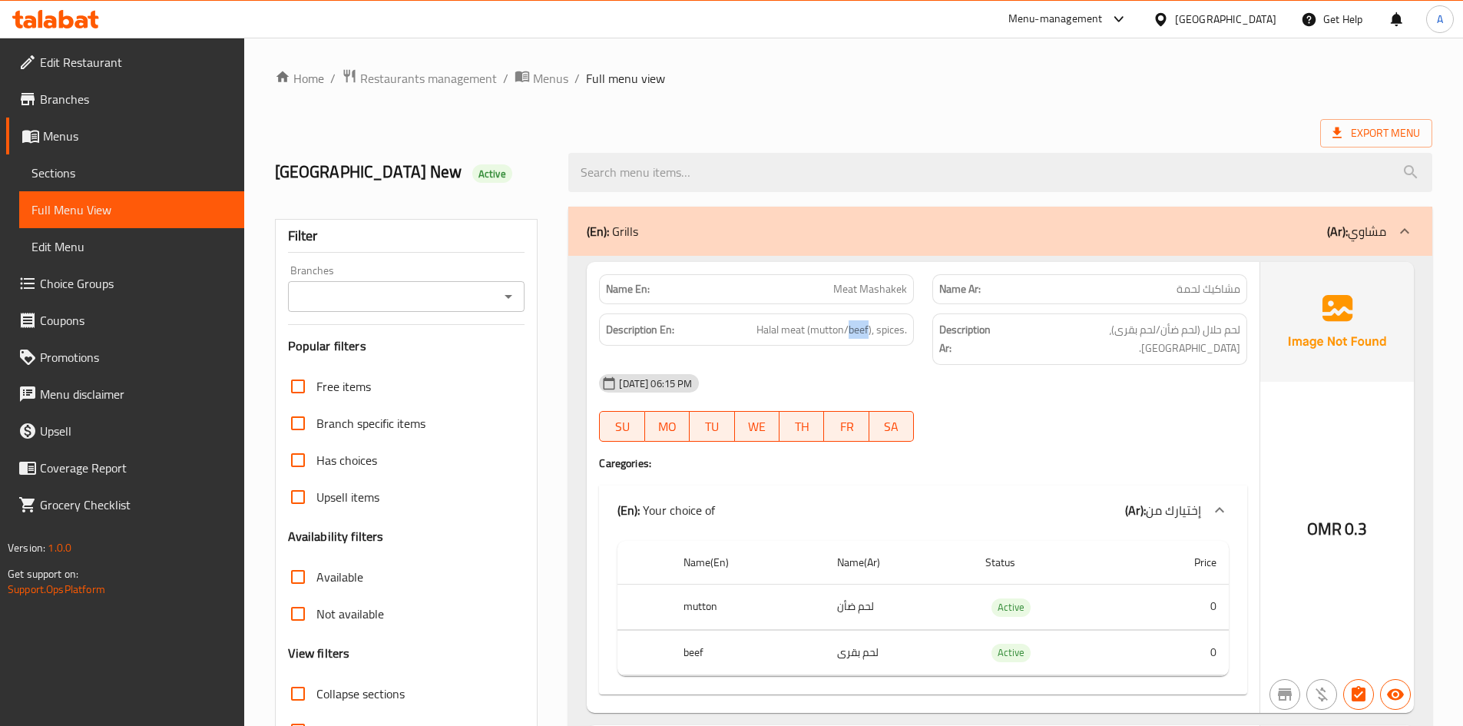
click at [76, 101] on span "Branches" at bounding box center [136, 99] width 192 height 18
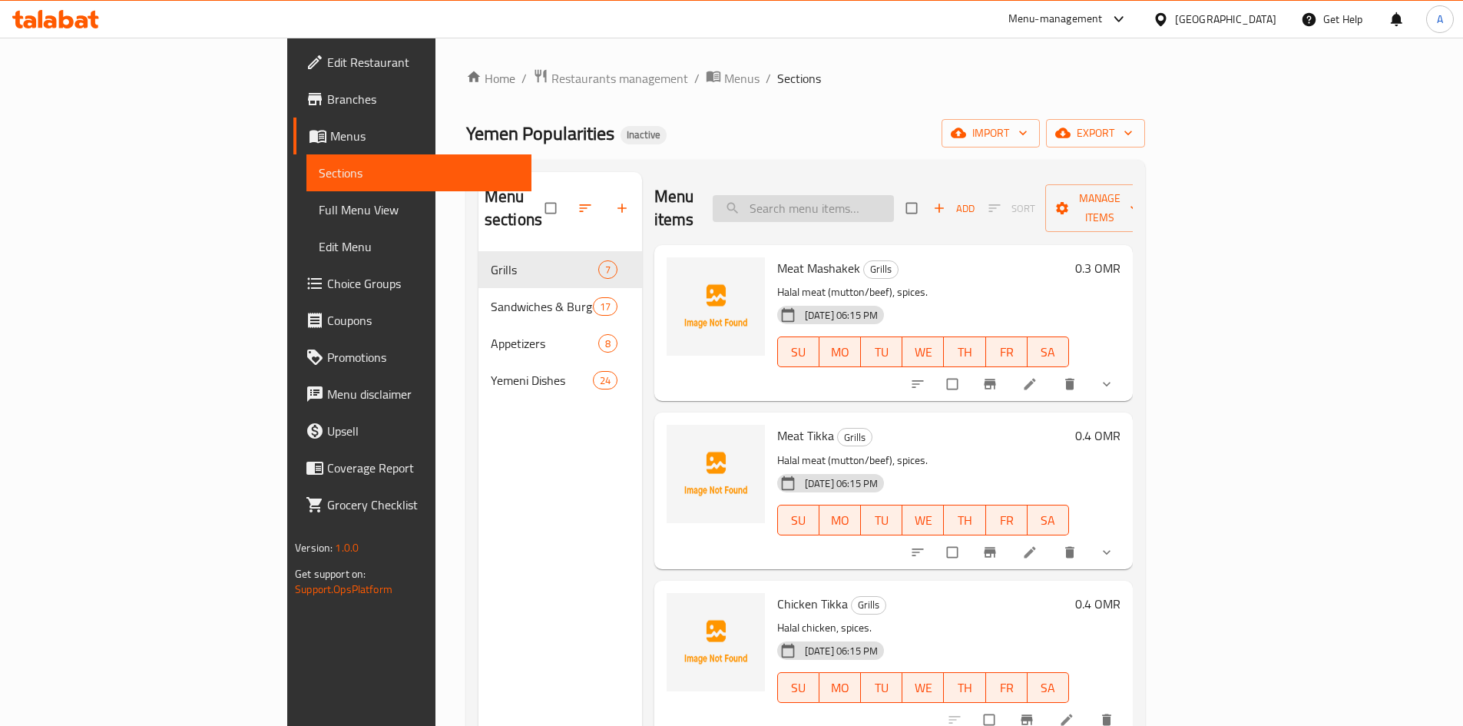
click at [894, 204] on input "search" at bounding box center [803, 208] width 181 height 27
paste input "Meat Mashakek"
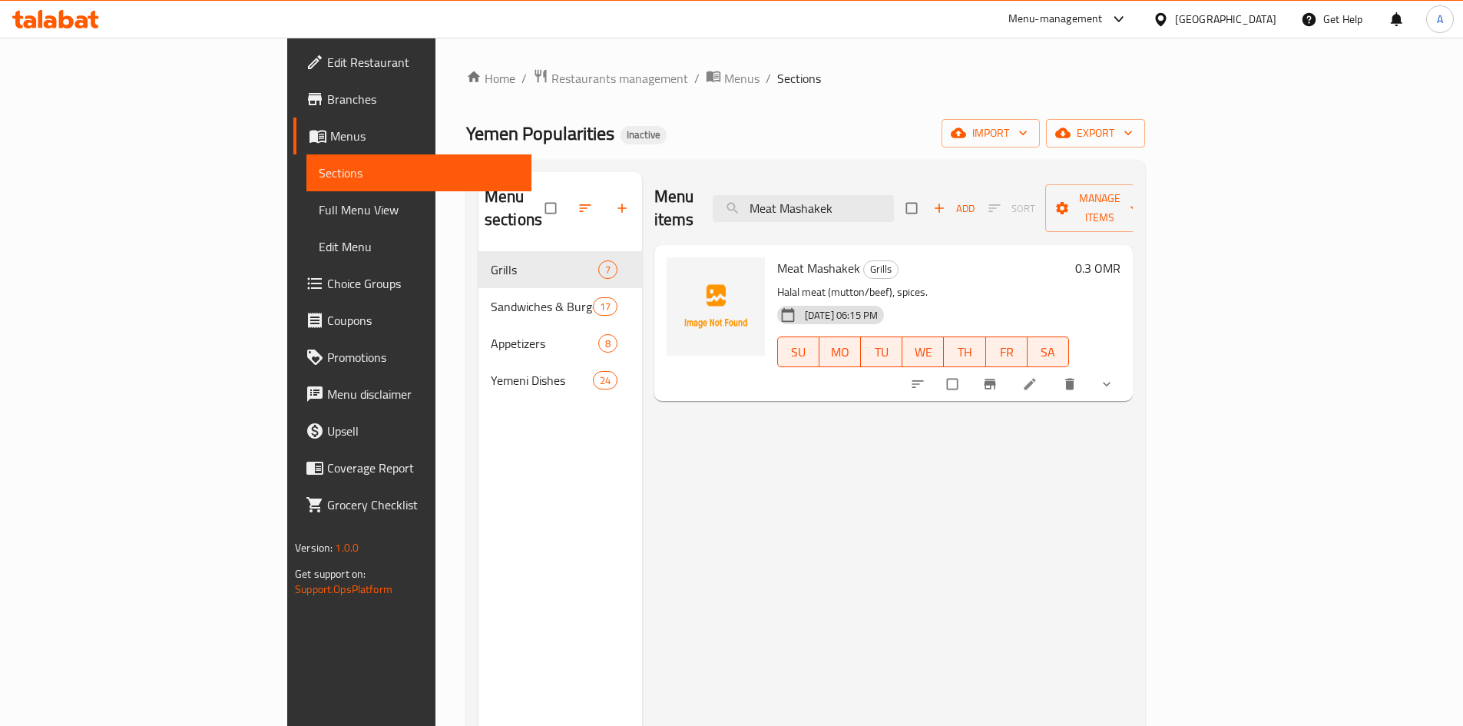
type input "Meat Mashakek"
click at [1038, 376] on icon at bounding box center [1029, 383] width 15 height 15
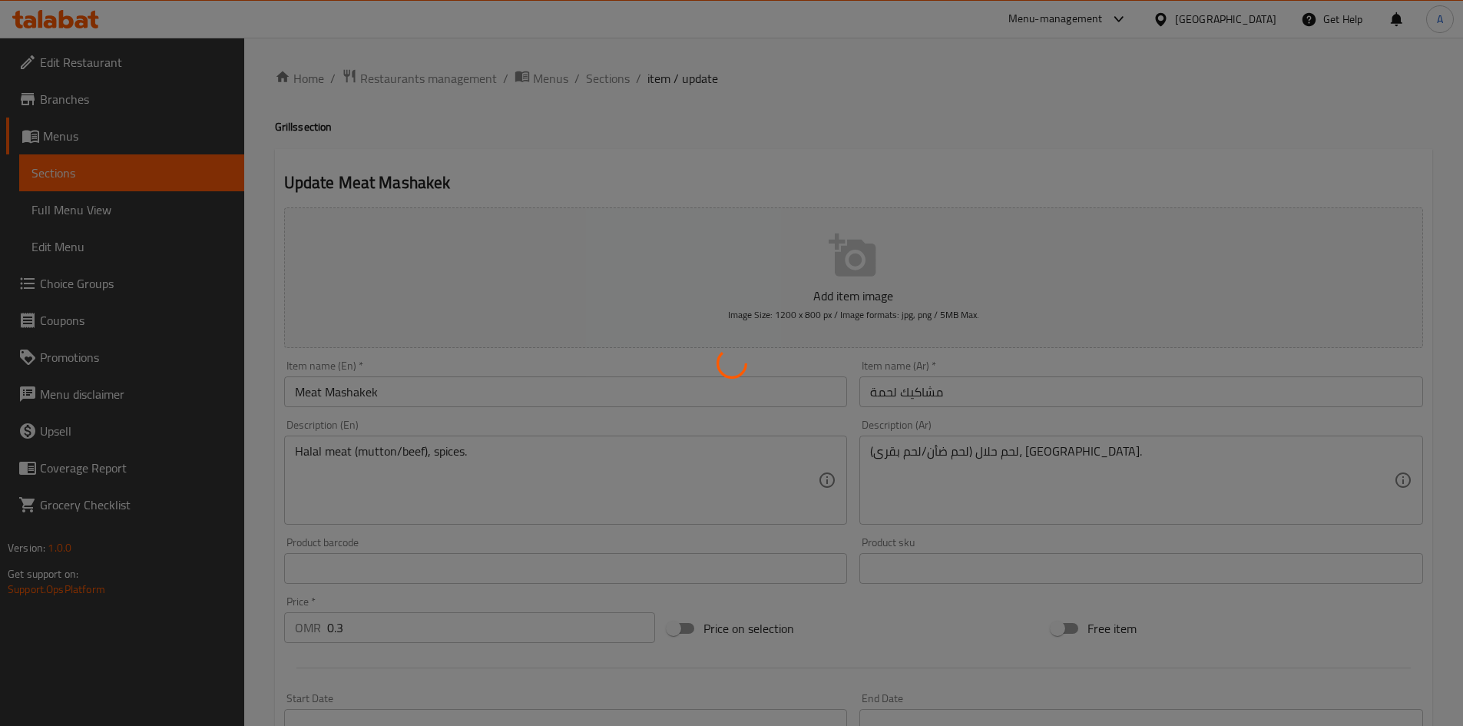
type input "إختيارك من"
type input "1"
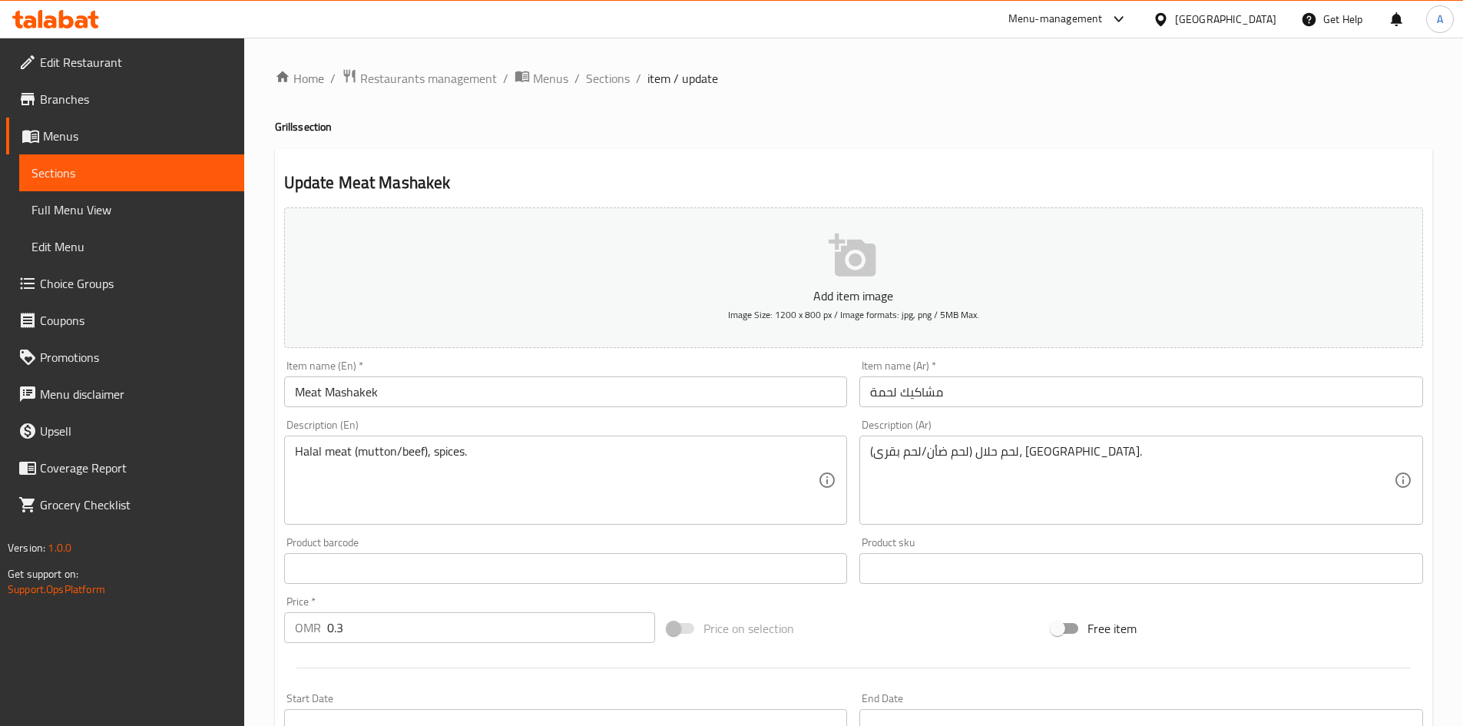
click at [1026, 389] on input "مشاكيك لحمة" at bounding box center [1142, 391] width 564 height 31
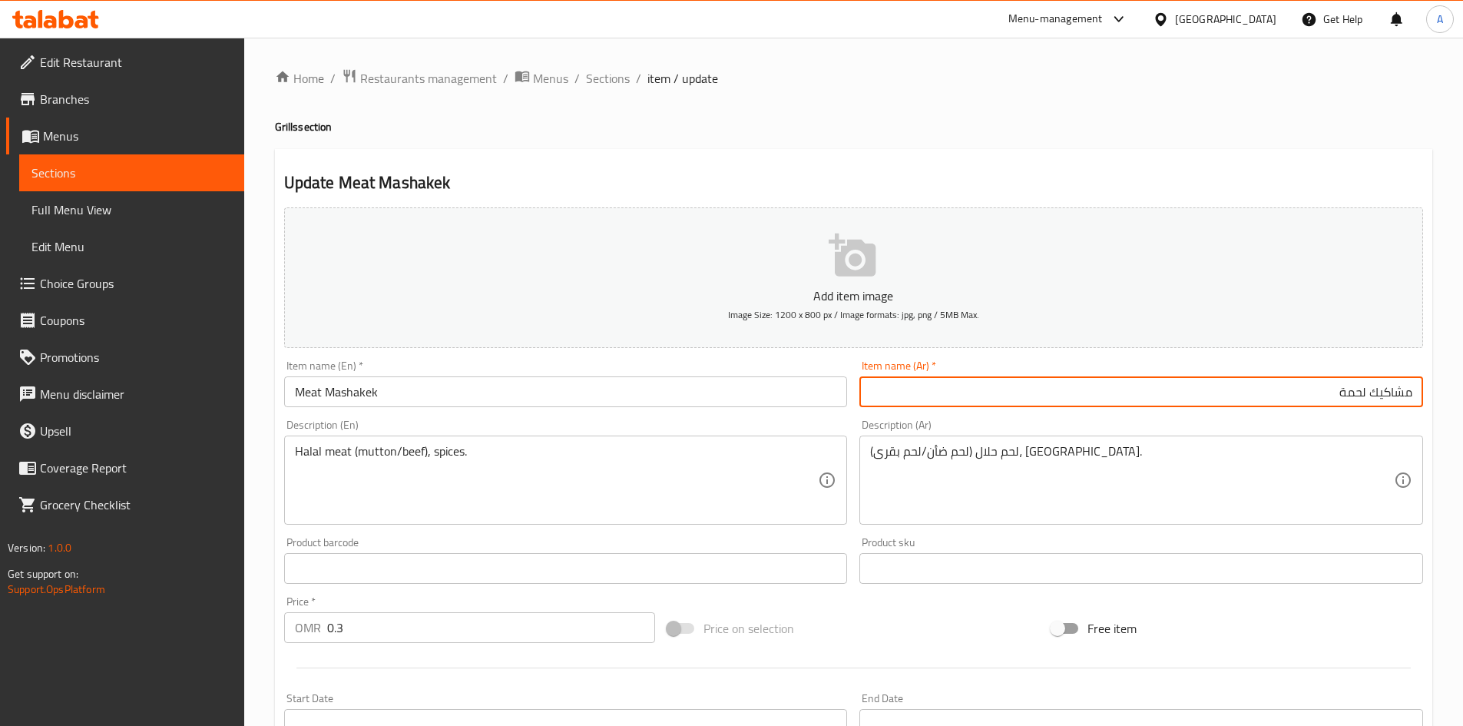
click at [1026, 389] on input "مشاكيك لحمة" at bounding box center [1142, 391] width 564 height 31
type input "مشاكيك لحم"
drag, startPoint x: 611, startPoint y: 83, endPoint x: 768, endPoint y: 63, distance: 158.7
click at [611, 83] on span "Sections" at bounding box center [608, 78] width 44 height 18
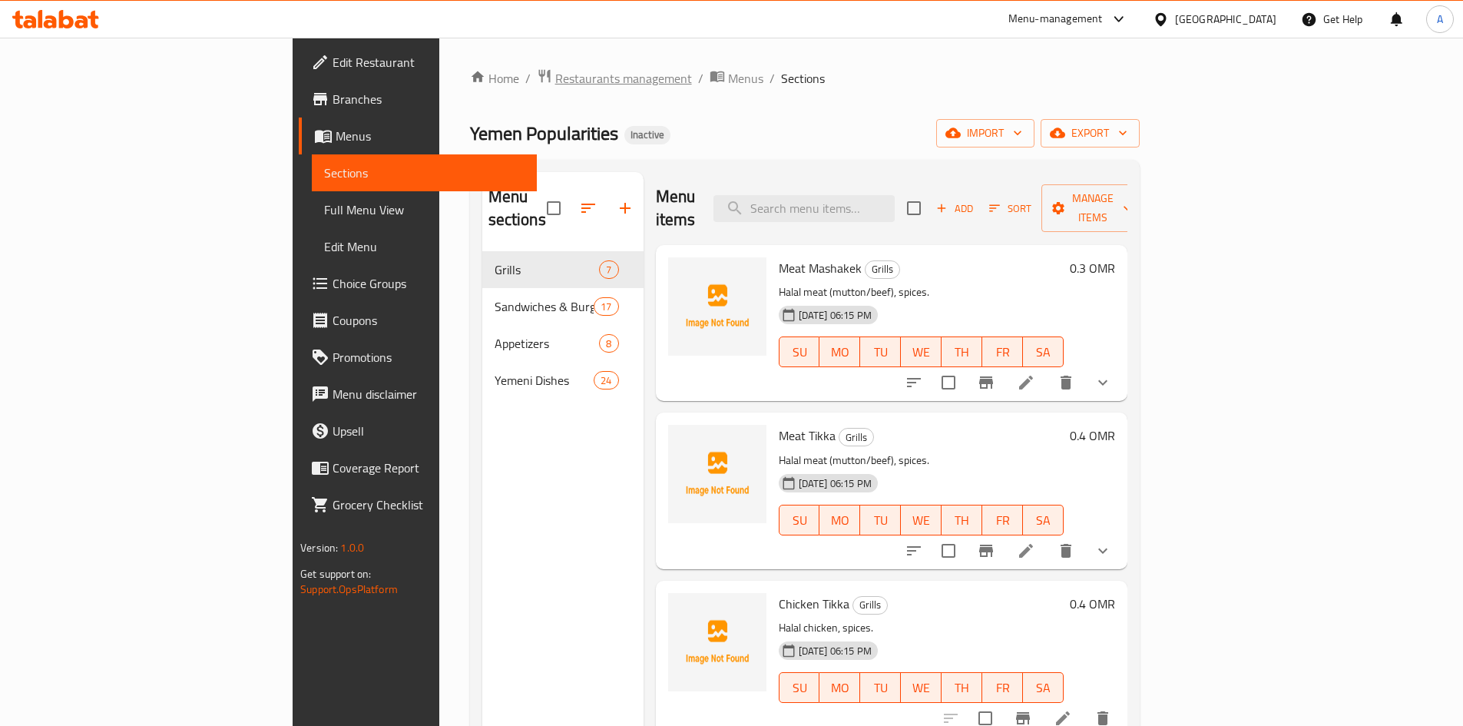
click at [555, 82] on span "Restaurants management" at bounding box center [623, 78] width 137 height 18
